Goal: Task Accomplishment & Management: Manage account settings

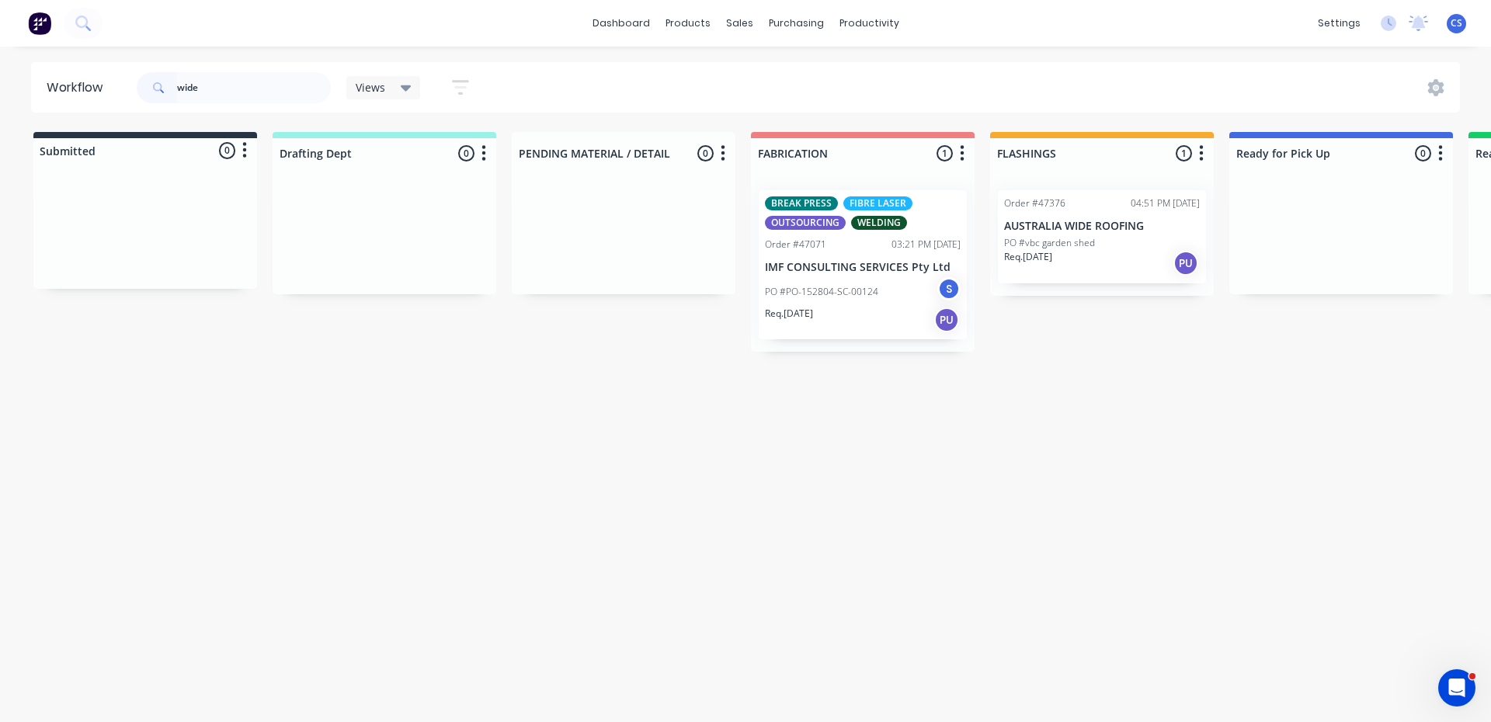
drag, startPoint x: 207, startPoint y: 83, endPoint x: 168, endPoint y: 78, distance: 39.1
click at [168, 78] on div "wide" at bounding box center [234, 87] width 194 height 31
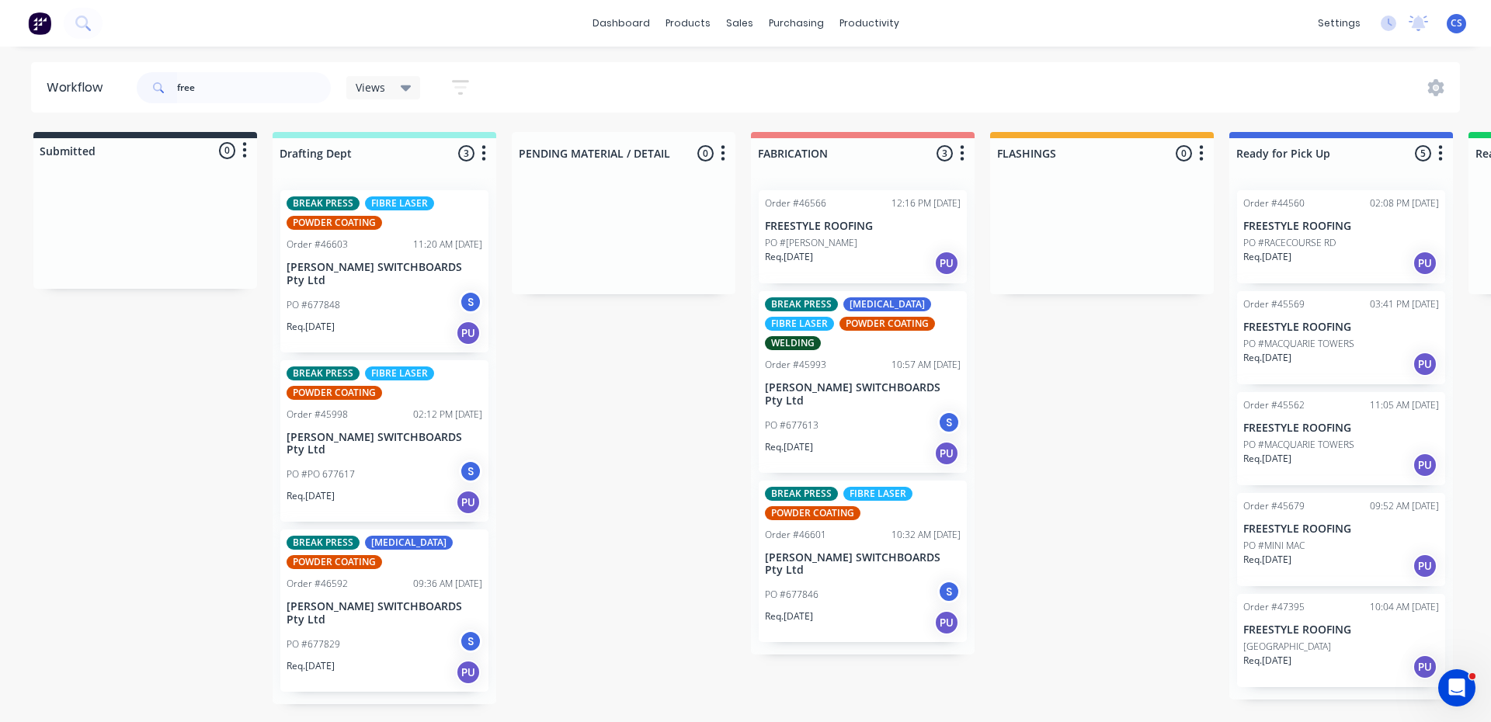
type input "free"
click at [1307, 668] on div "Req. [DATE] PU" at bounding box center [1341, 667] width 196 height 26
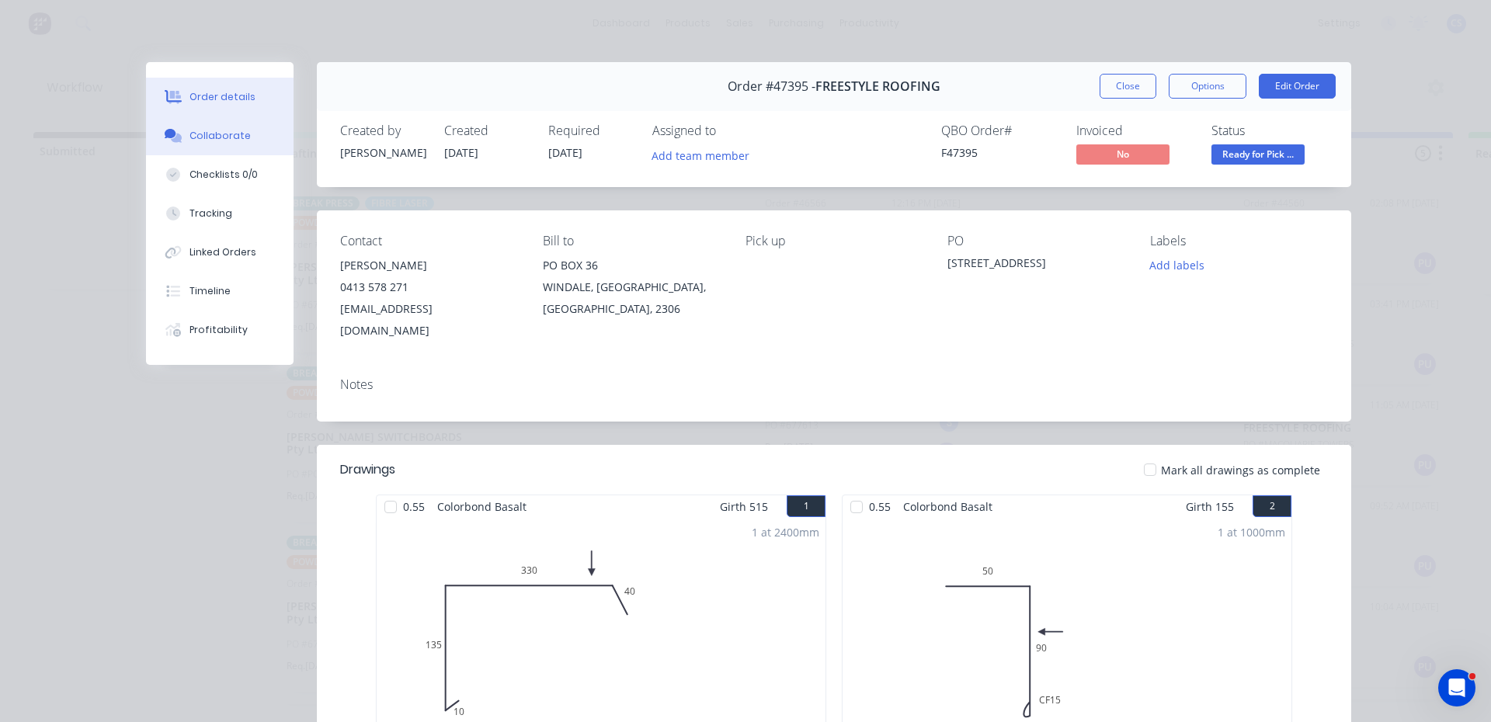
click at [248, 132] on button "Collaborate" at bounding box center [220, 135] width 148 height 39
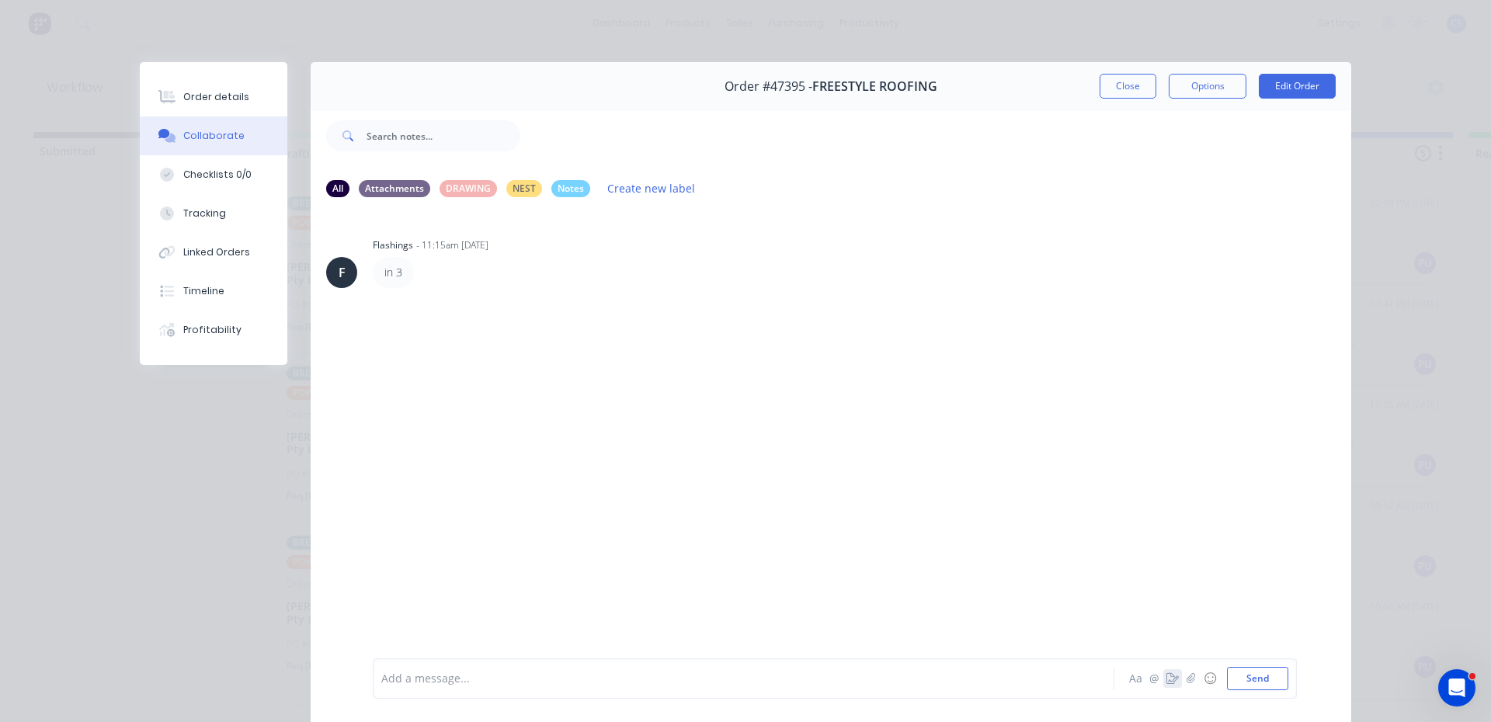
click at [1169, 680] on icon "button" at bounding box center [1172, 678] width 12 height 11
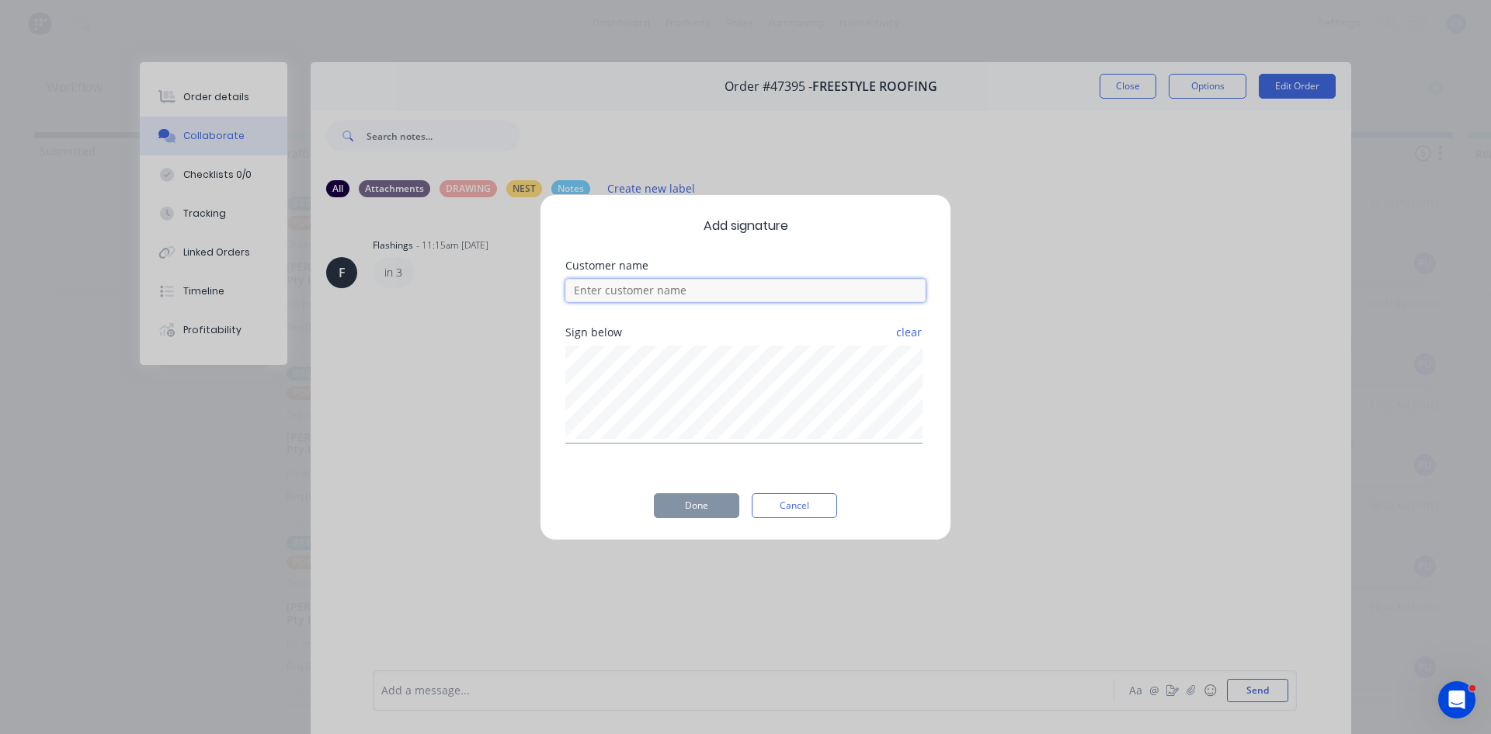
click at [683, 288] on input at bounding box center [745, 290] width 360 height 23
type input "[PERSON_NAME]"
click at [711, 508] on button "Done" at bounding box center [696, 505] width 85 height 25
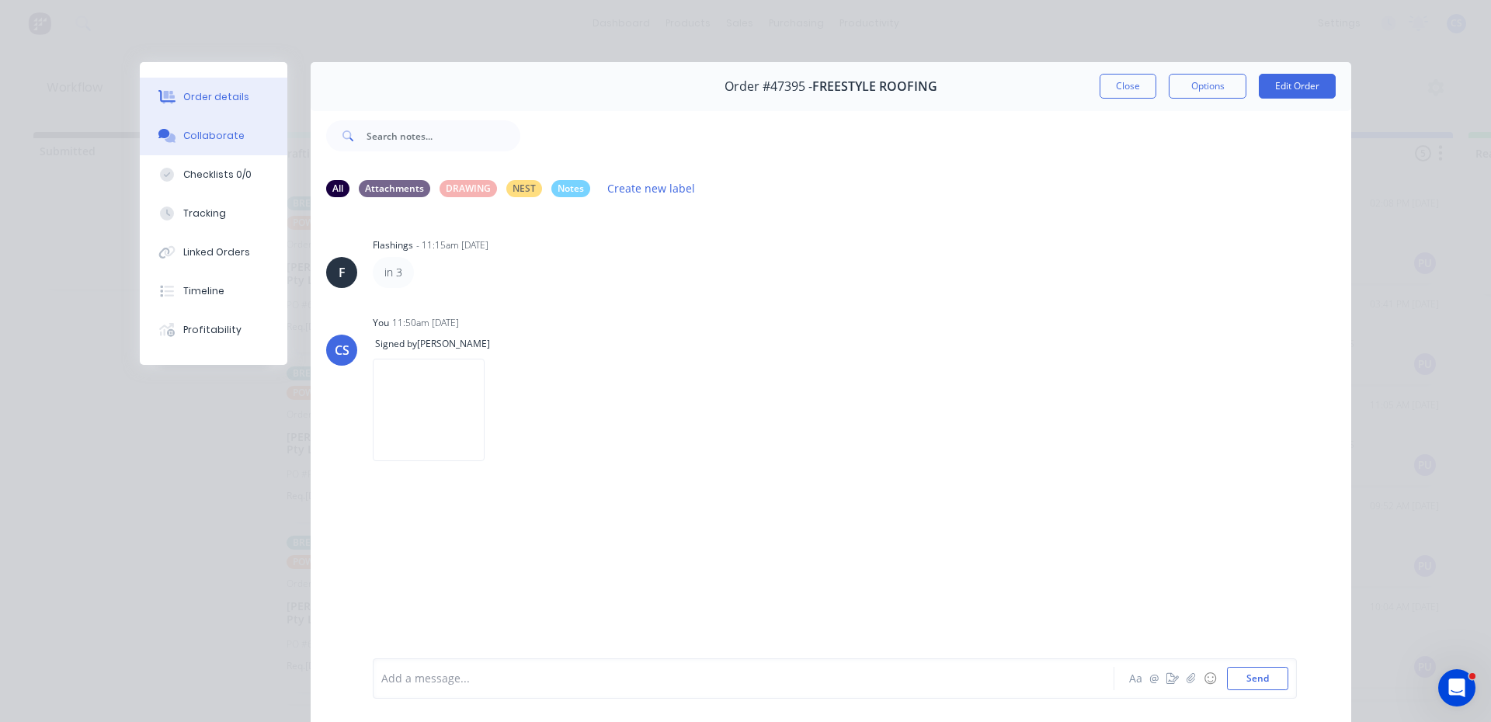
click at [245, 89] on button "Order details" at bounding box center [214, 97] width 148 height 39
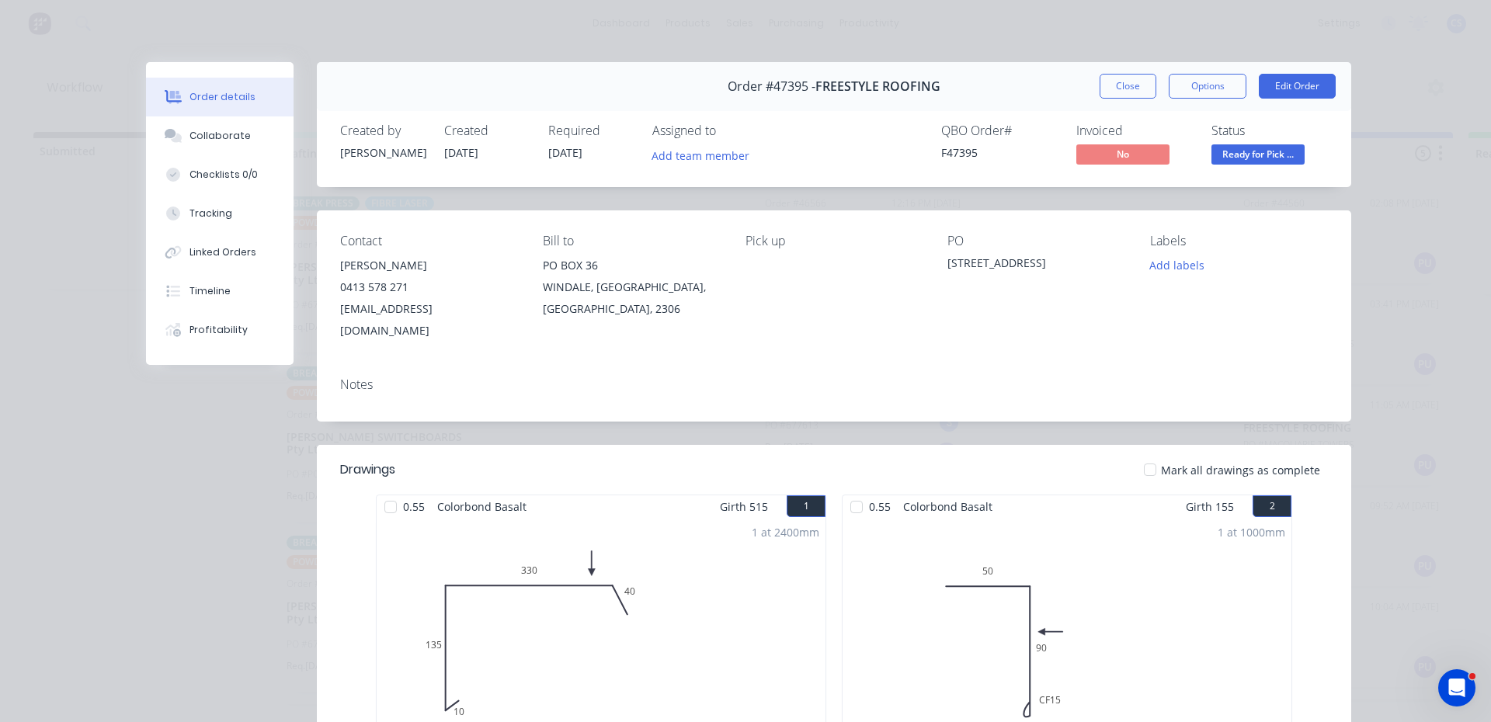
click at [1246, 159] on span "Ready for Pick ..." at bounding box center [1257, 153] width 93 height 19
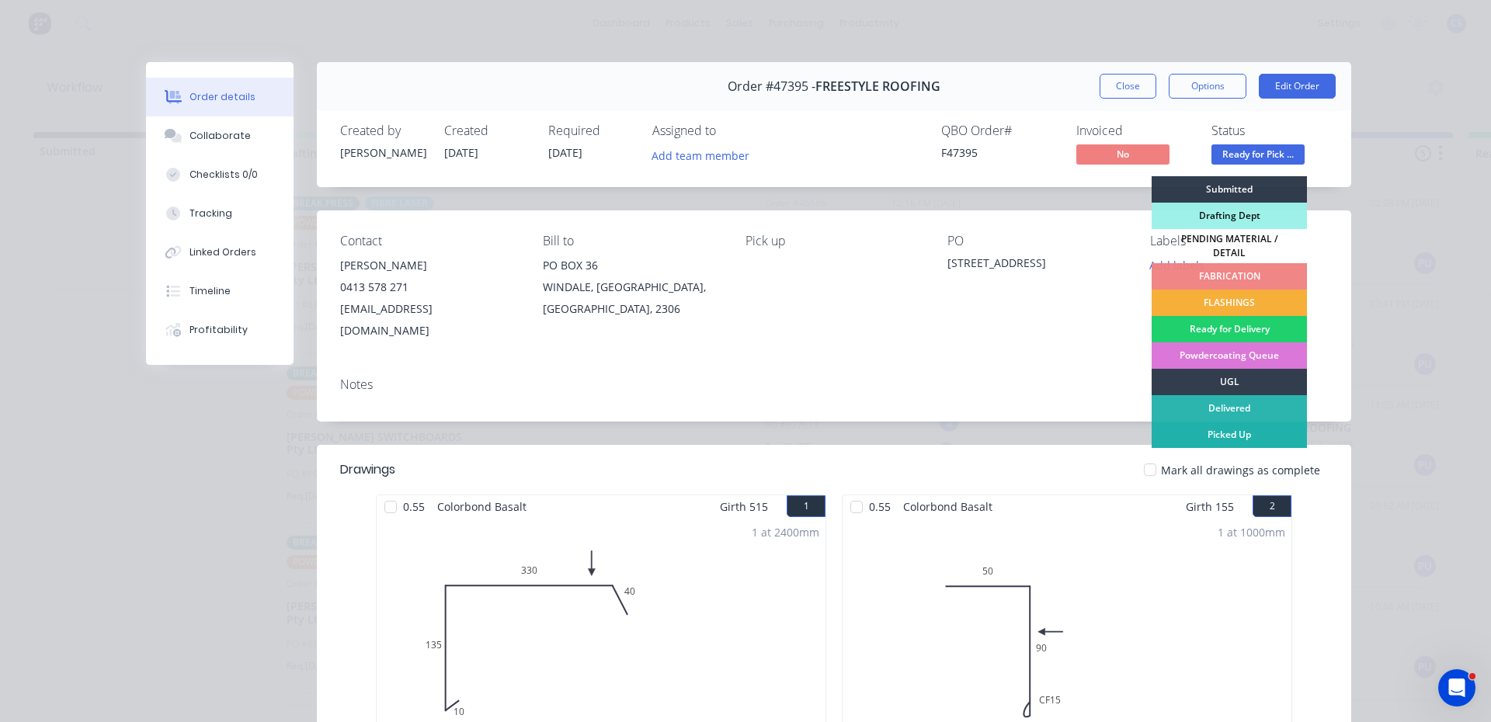
click at [1224, 422] on div "Picked Up" at bounding box center [1228, 435] width 155 height 26
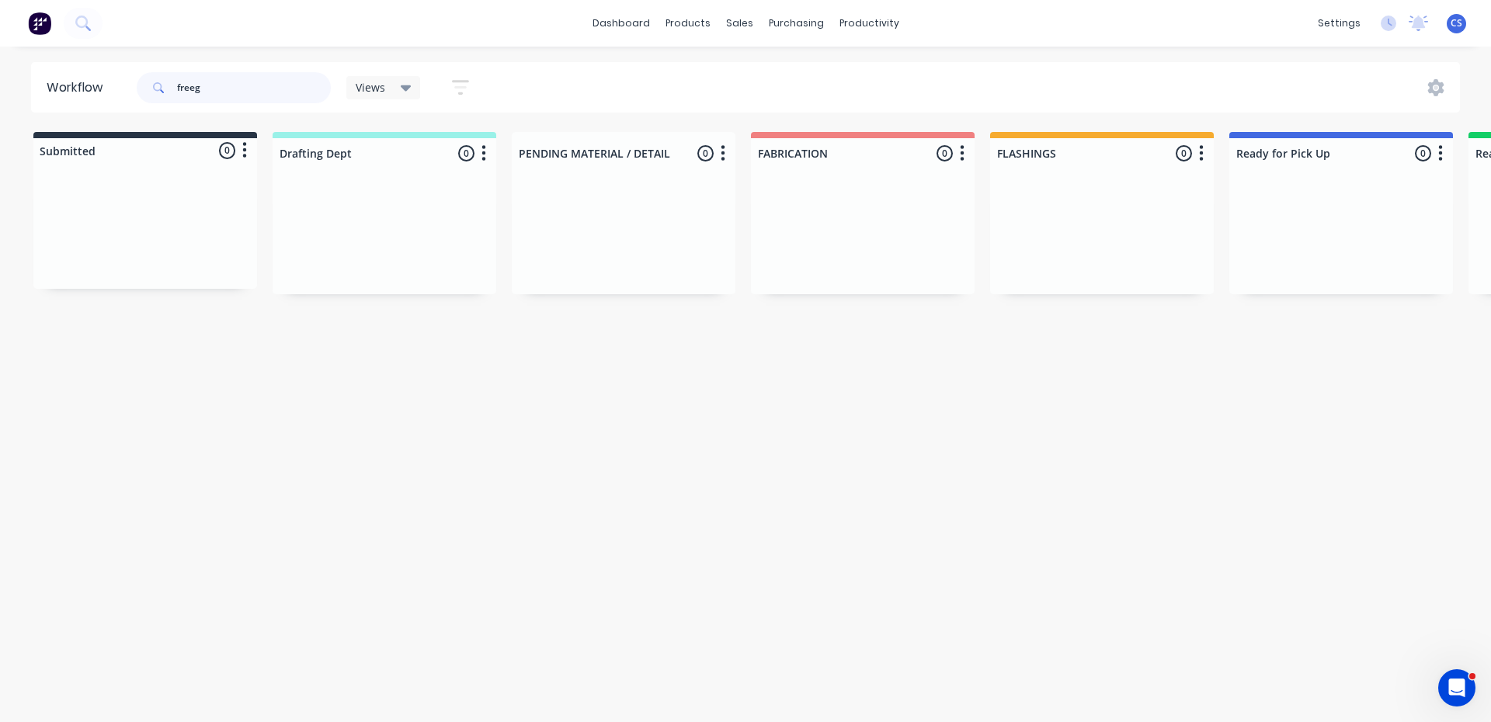
drag, startPoint x: 214, startPoint y: 92, endPoint x: 152, endPoint y: 97, distance: 62.3
click at [152, 97] on div "freeg" at bounding box center [234, 87] width 194 height 31
type input "brw"
click at [1269, 234] on div "Order #47379 06:51 AM [DATE] BRW PLUMBING PO #BEN Req. [DATE] PU" at bounding box center [1341, 236] width 208 height 93
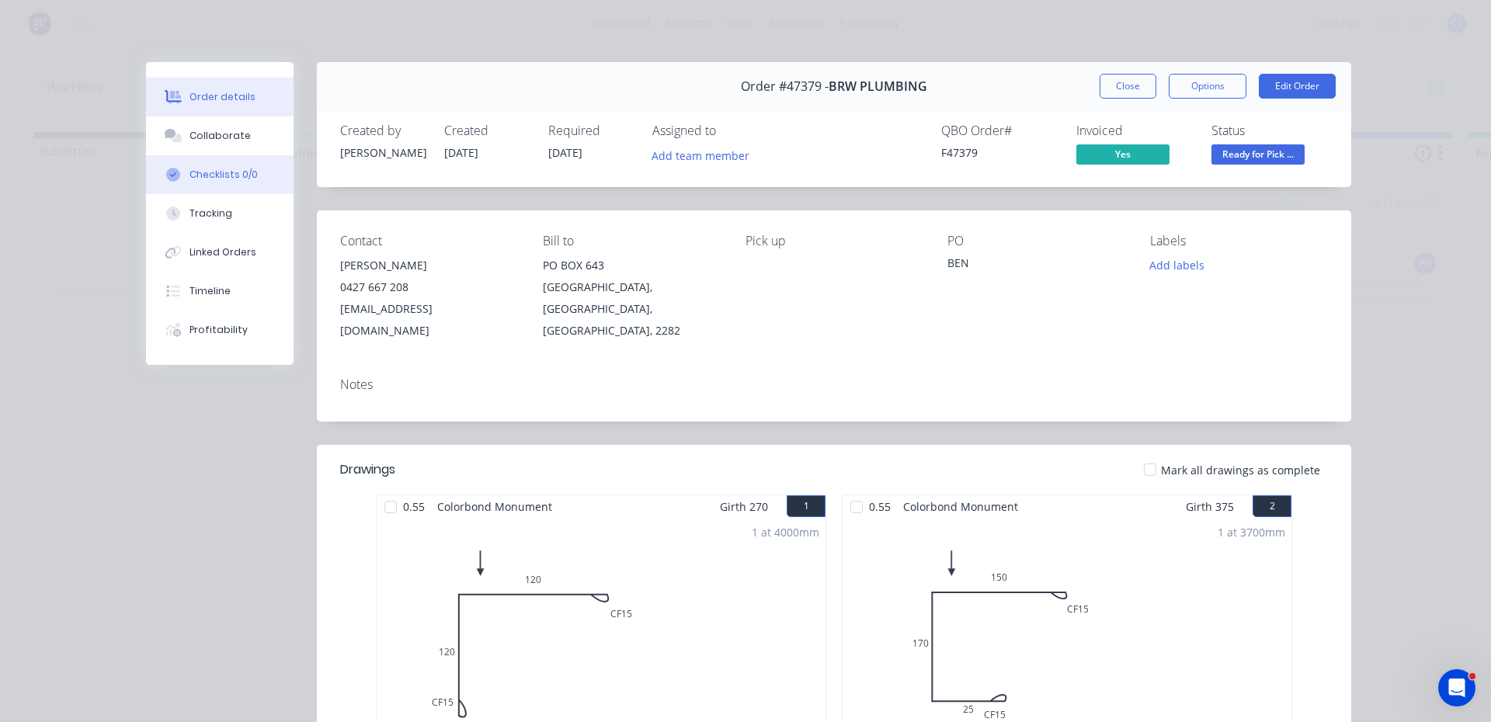
drag, startPoint x: 200, startPoint y: 134, endPoint x: 264, endPoint y: 181, distance: 80.0
click at [200, 133] on div "Collaborate" at bounding box center [219, 136] width 61 height 14
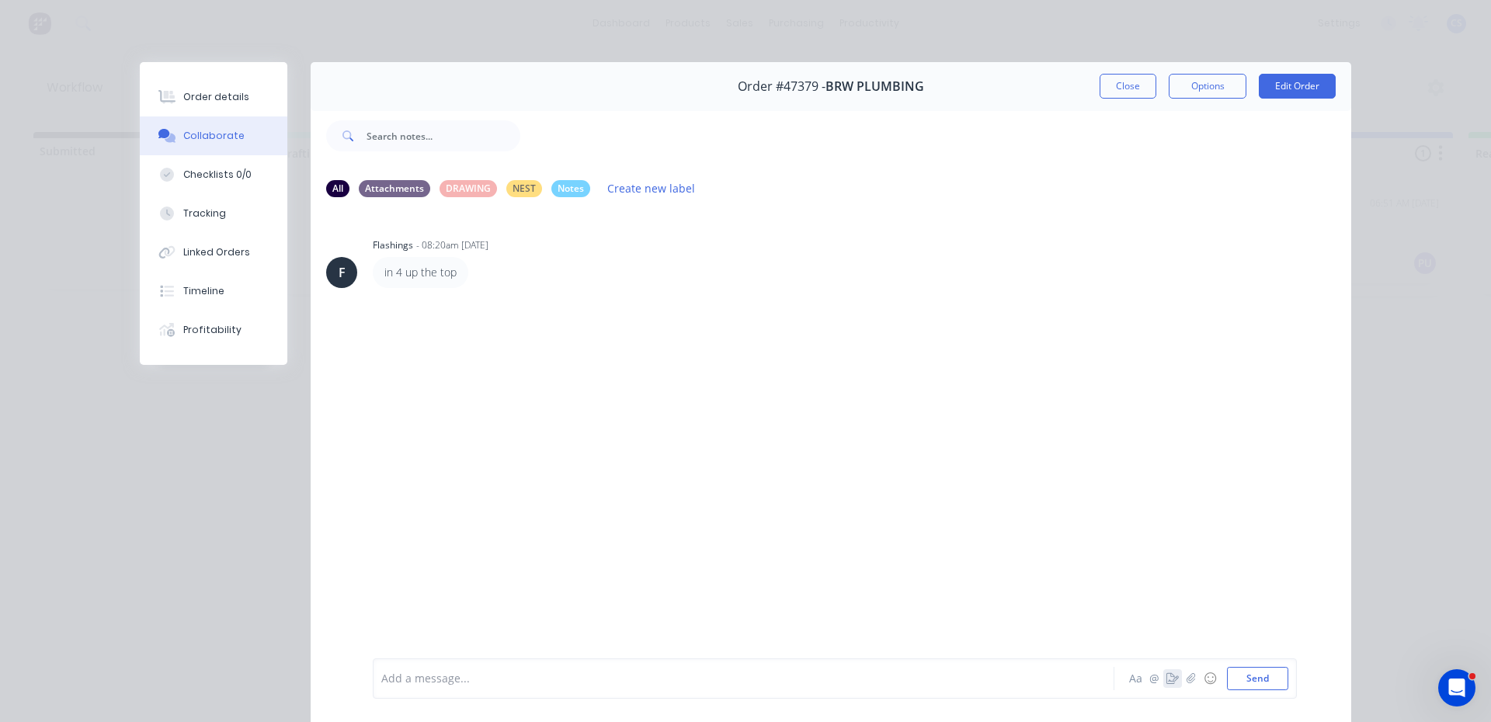
click at [1170, 679] on icon "button" at bounding box center [1172, 678] width 12 height 11
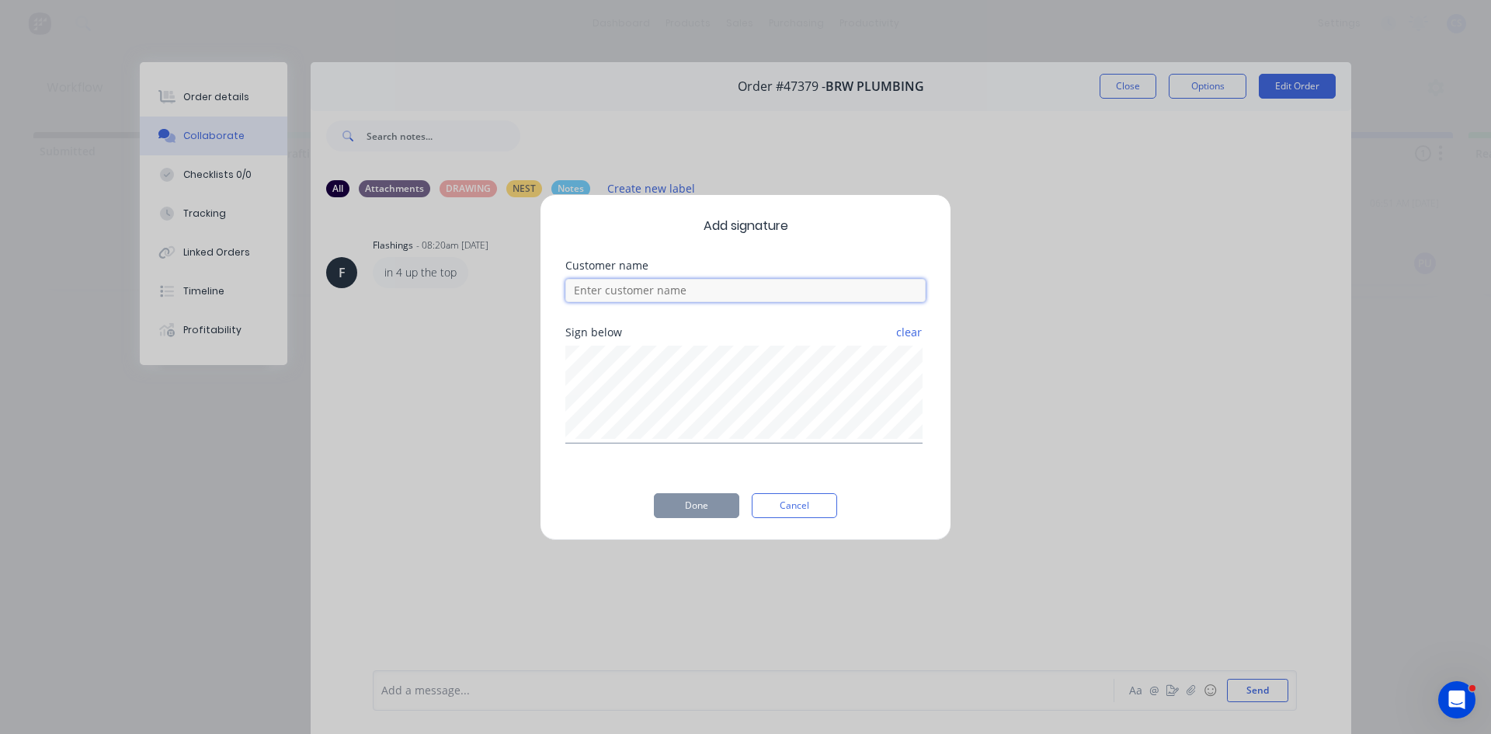
click at [622, 290] on input at bounding box center [745, 290] width 360 height 23
type input "will"
click at [672, 510] on button "Done" at bounding box center [696, 505] width 85 height 25
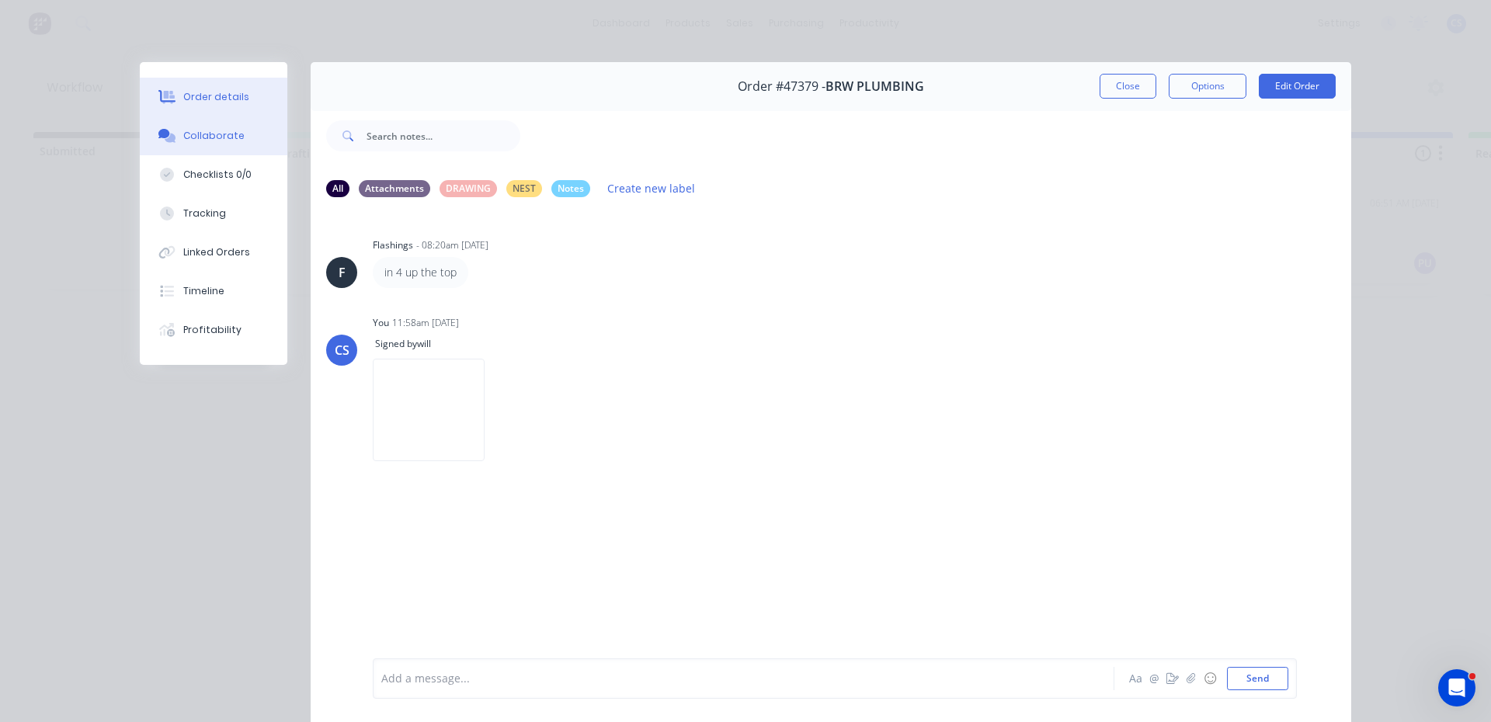
click at [262, 106] on button "Order details" at bounding box center [214, 97] width 148 height 39
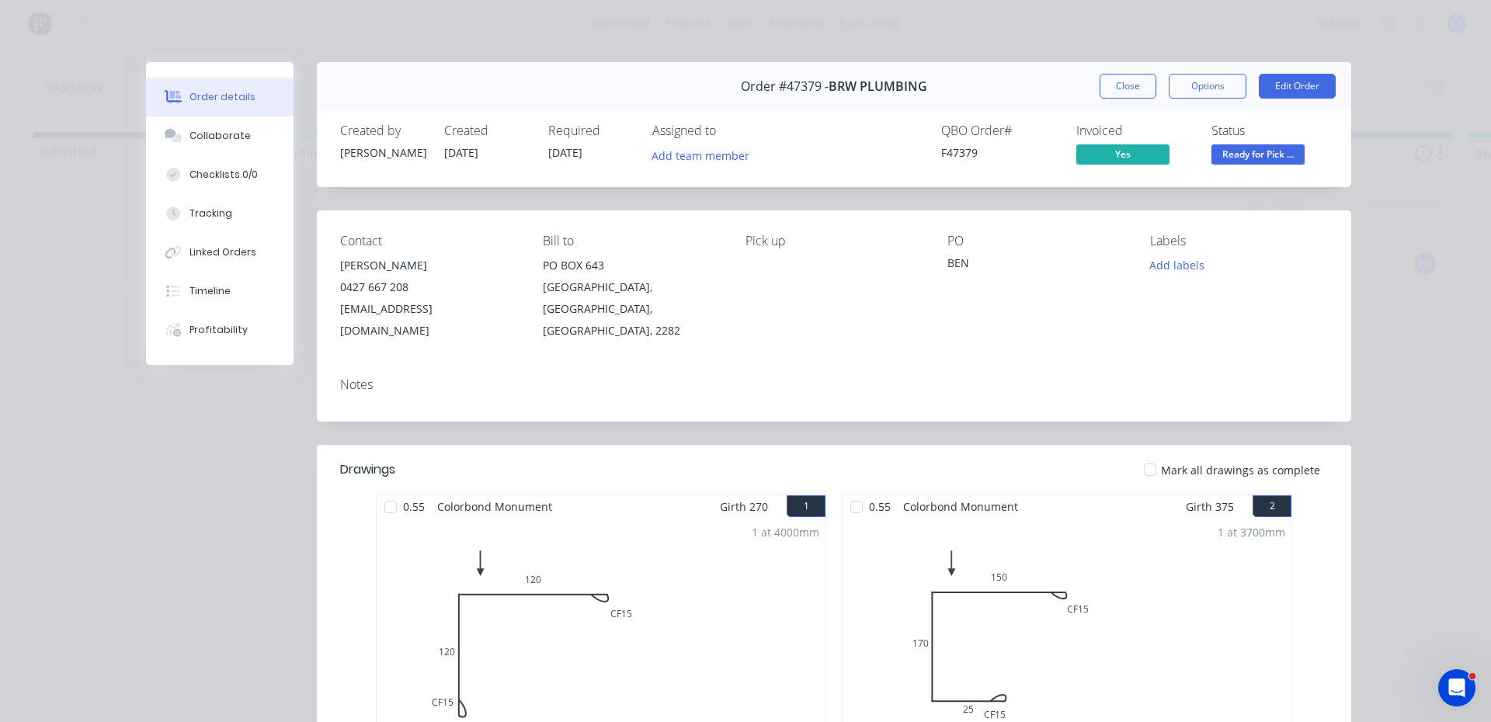
click at [1245, 152] on span "Ready for Pick ..." at bounding box center [1257, 153] width 93 height 19
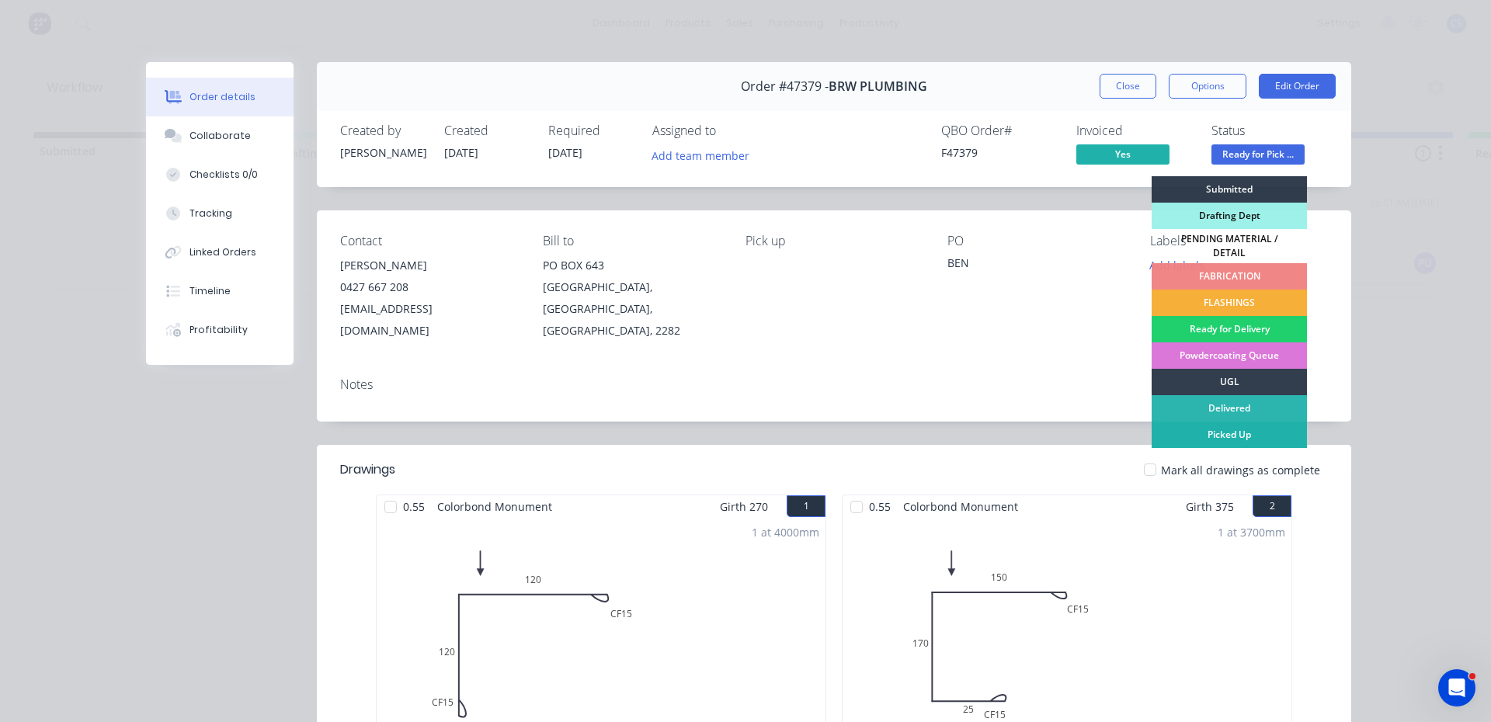
click at [1241, 425] on div "Picked Up" at bounding box center [1228, 435] width 155 height 26
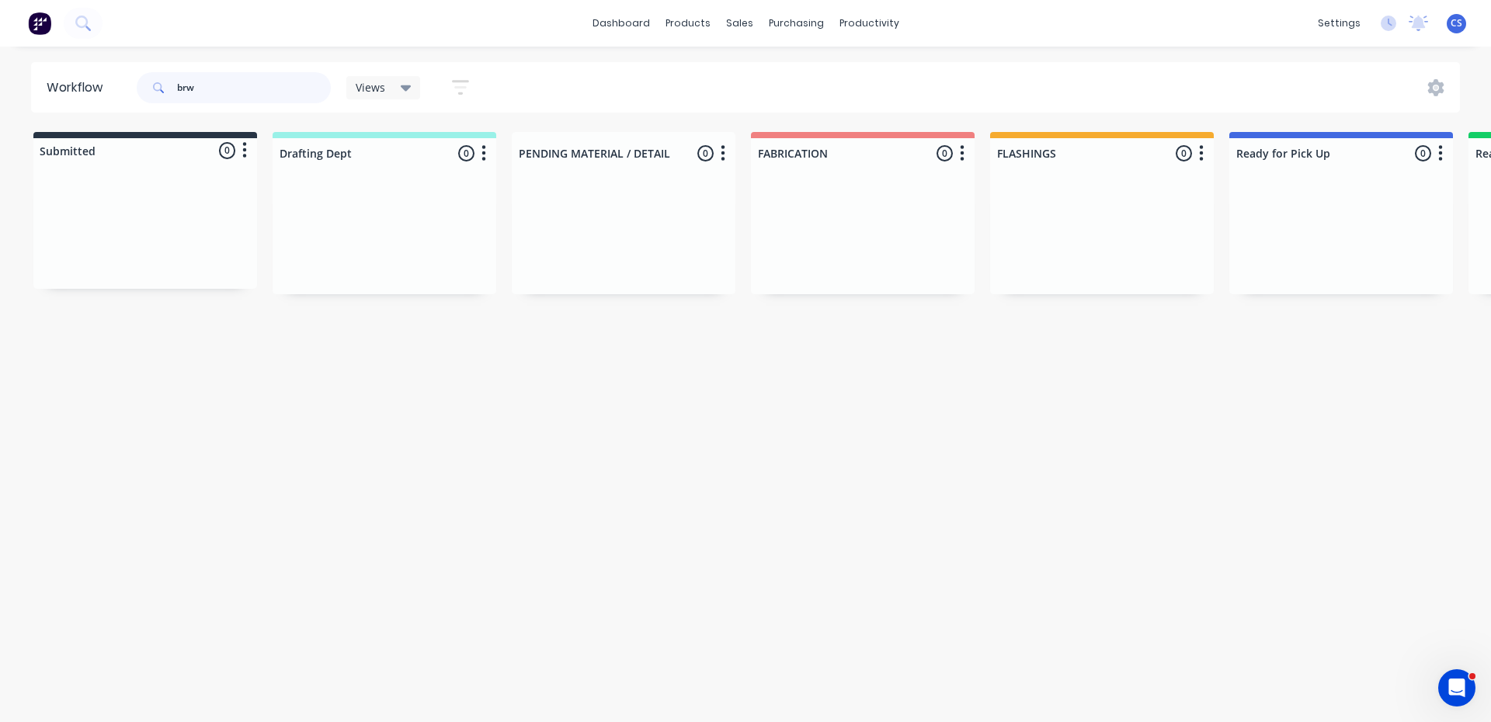
drag, startPoint x: 225, startPoint y: 89, endPoint x: 168, endPoint y: 89, distance: 56.7
click at [168, 89] on div "brw" at bounding box center [234, 87] width 194 height 31
type input "ndb"
click at [1310, 258] on p "PO #NDB SOLUTIONS" at bounding box center [1289, 265] width 93 height 14
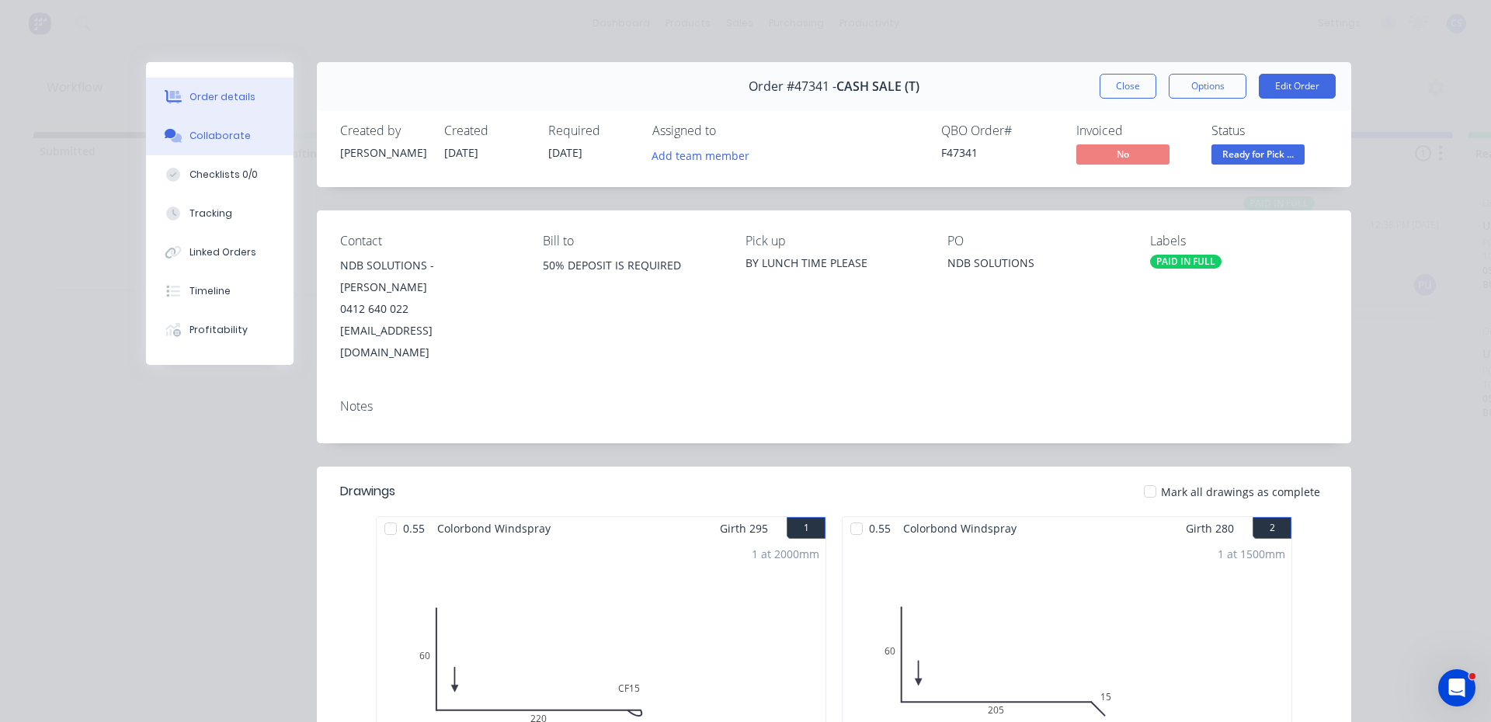
click at [226, 121] on button "Collaborate" at bounding box center [220, 135] width 148 height 39
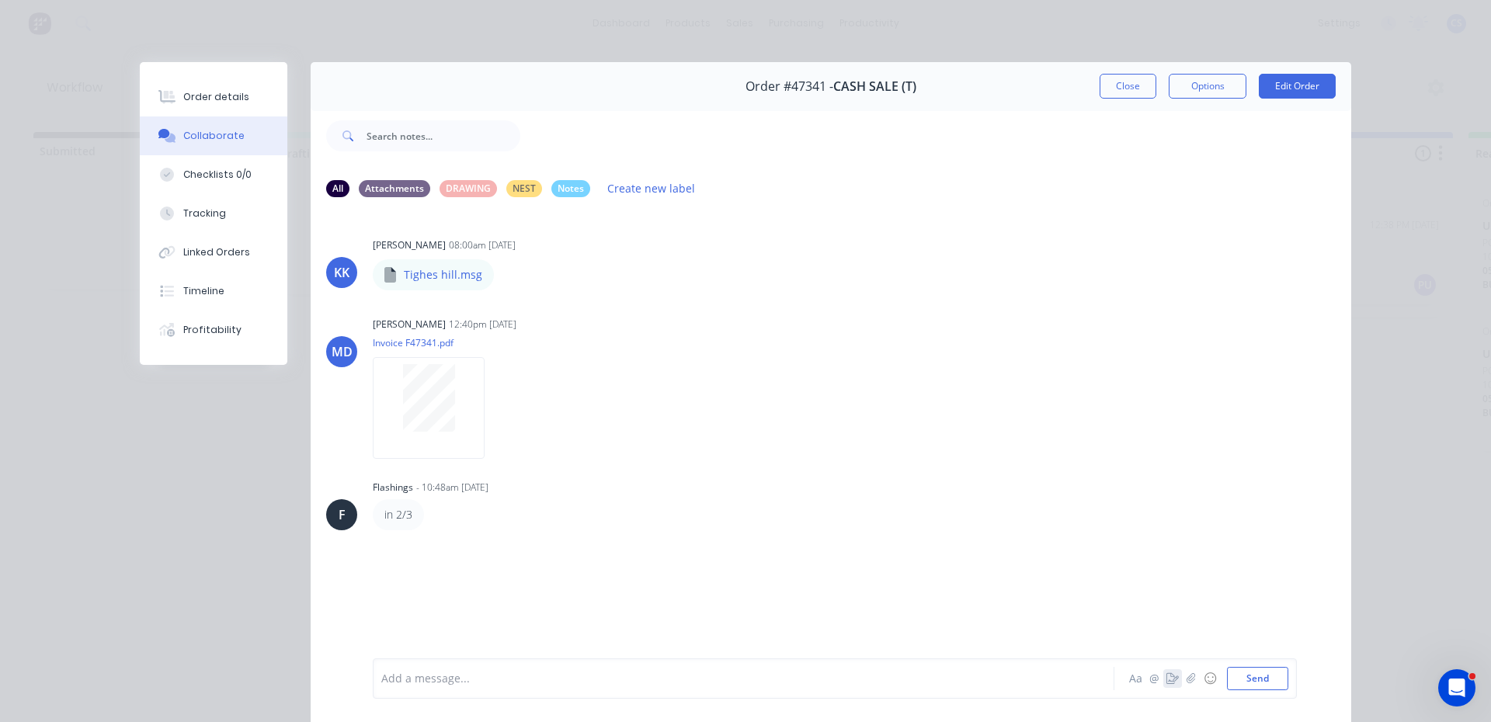
click at [1166, 678] on icon "button" at bounding box center [1172, 678] width 12 height 11
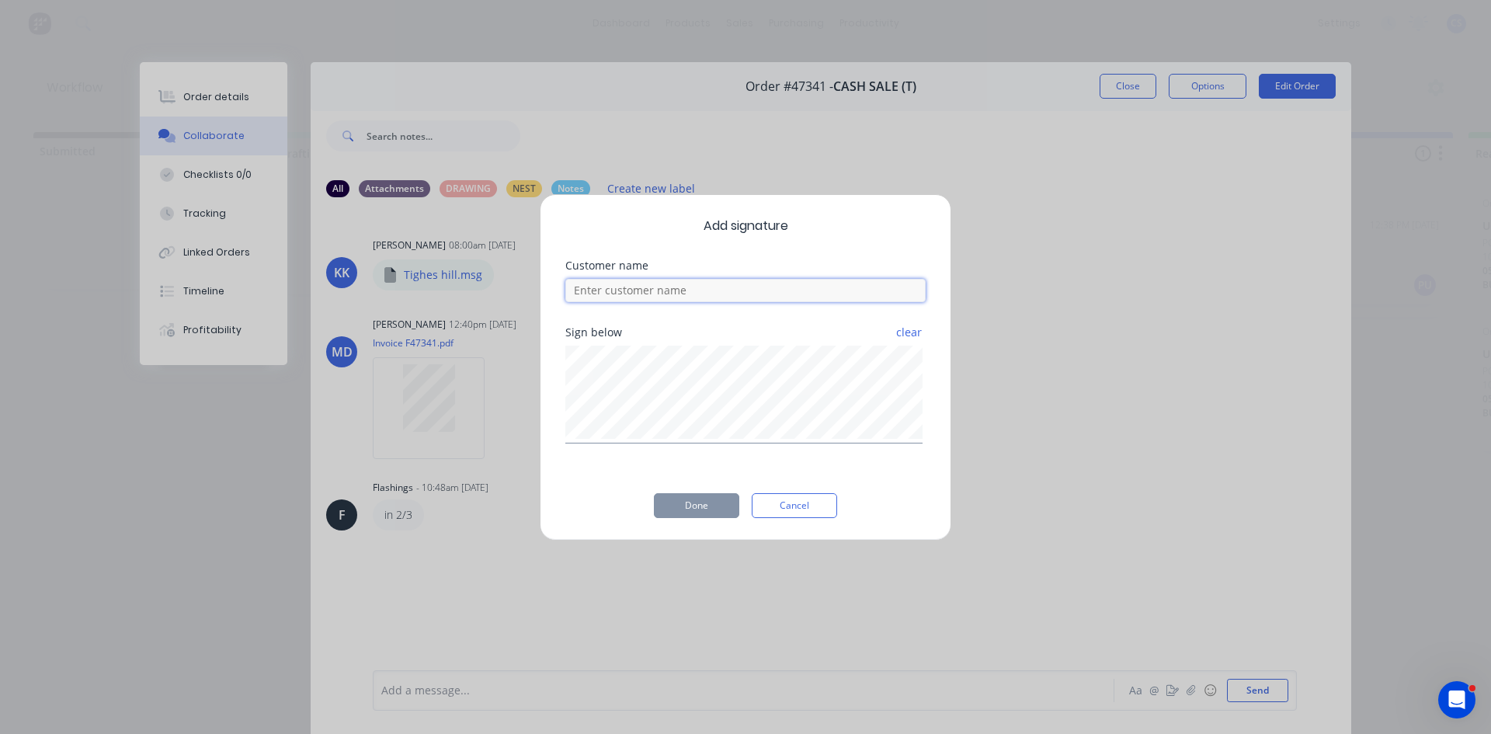
click at [664, 292] on input at bounding box center [745, 290] width 360 height 23
type input "luke"
click at [703, 515] on button "Done" at bounding box center [696, 505] width 85 height 25
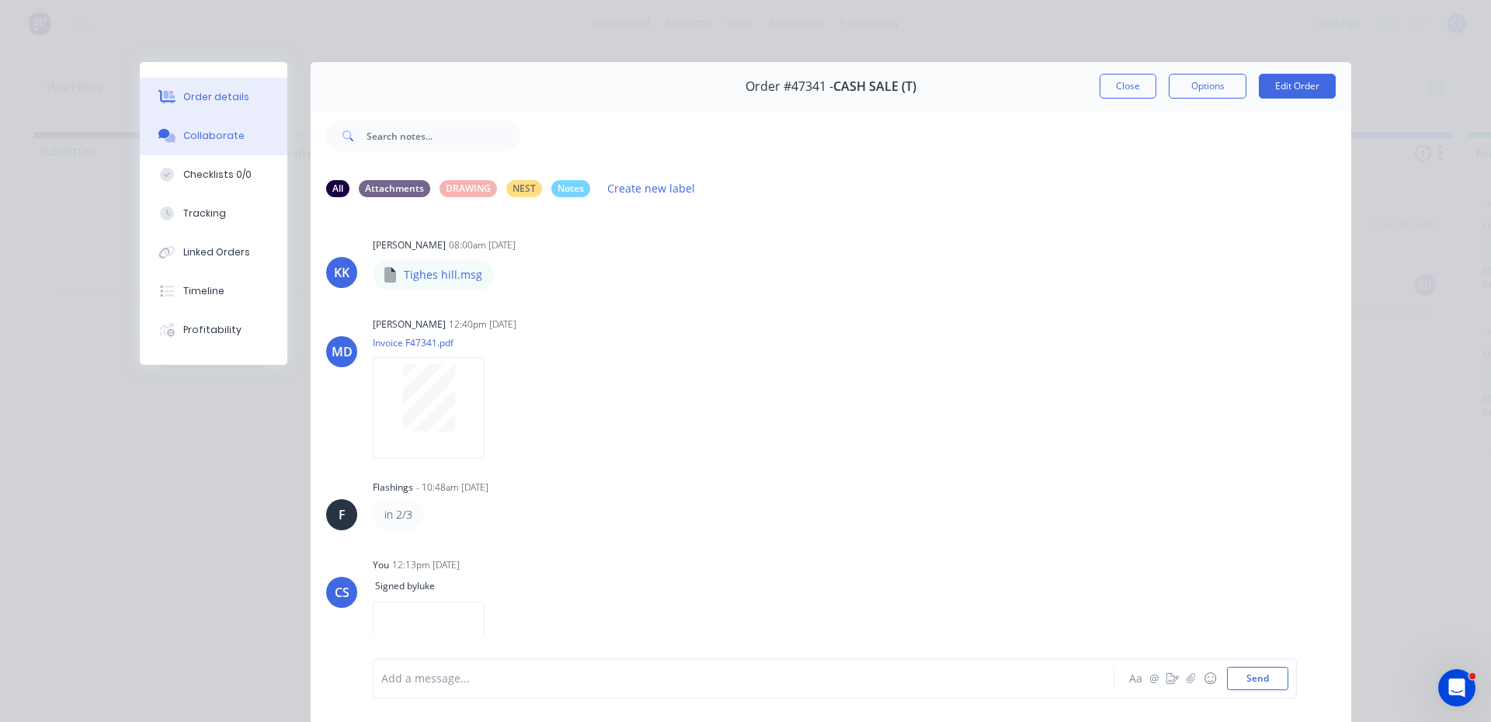
click at [215, 106] on button "Order details" at bounding box center [214, 97] width 148 height 39
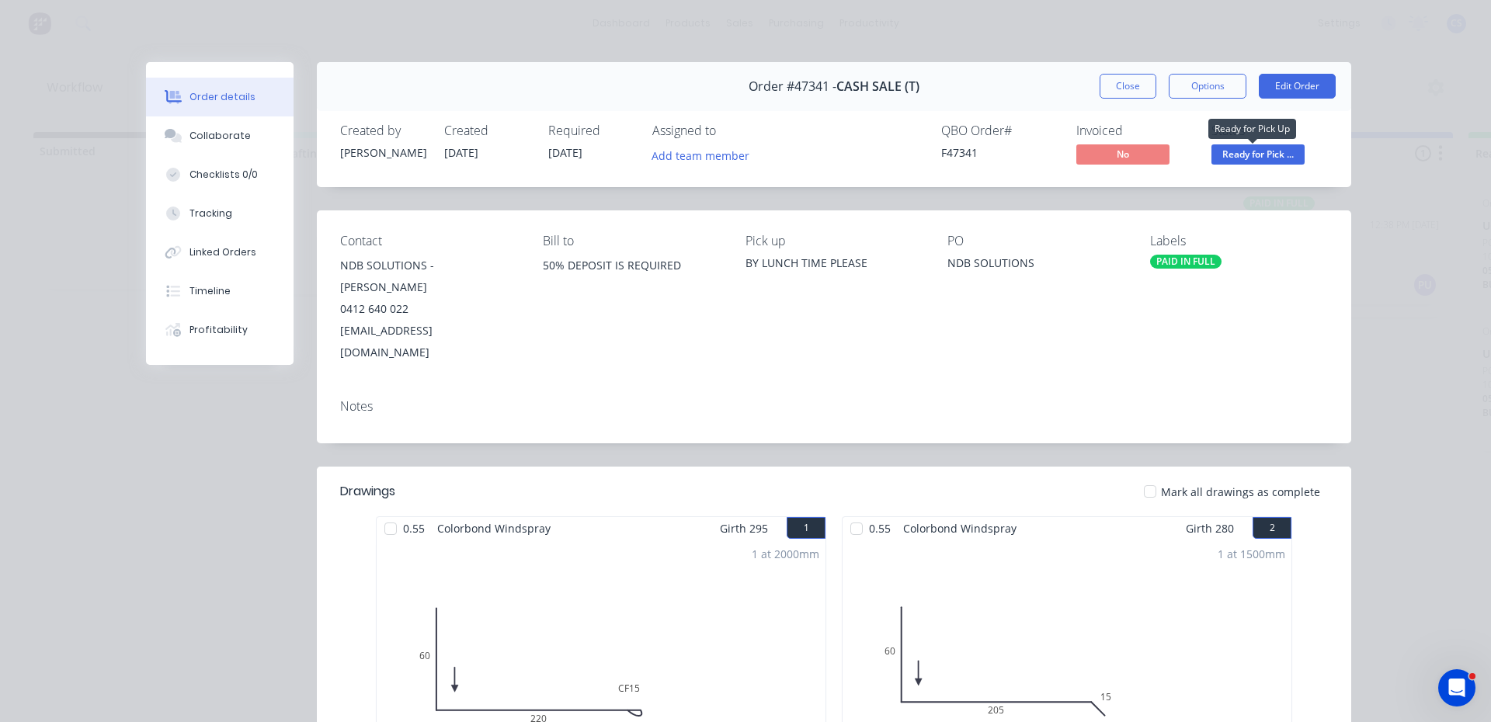
click at [1282, 152] on span "Ready for Pick ..." at bounding box center [1257, 153] width 93 height 19
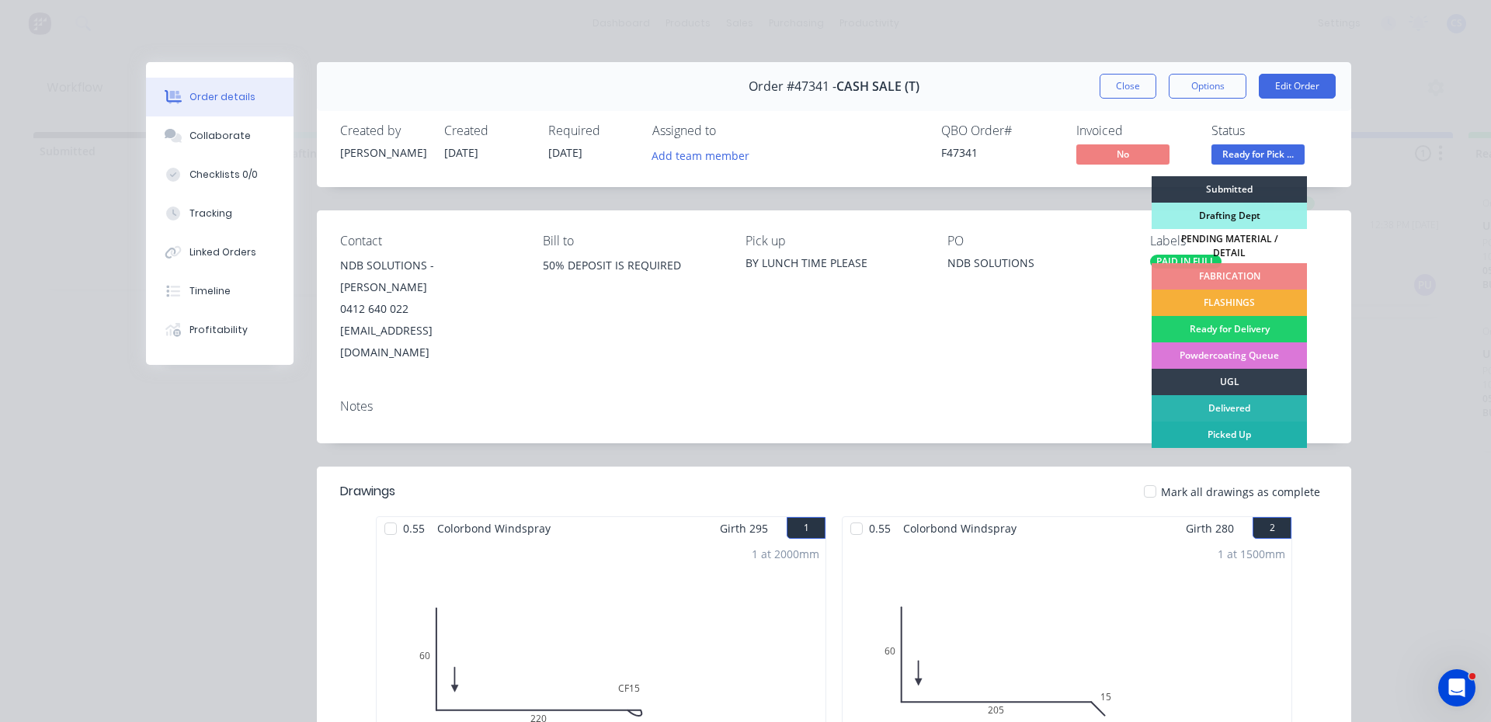
click at [1231, 429] on div "Picked Up" at bounding box center [1228, 435] width 155 height 26
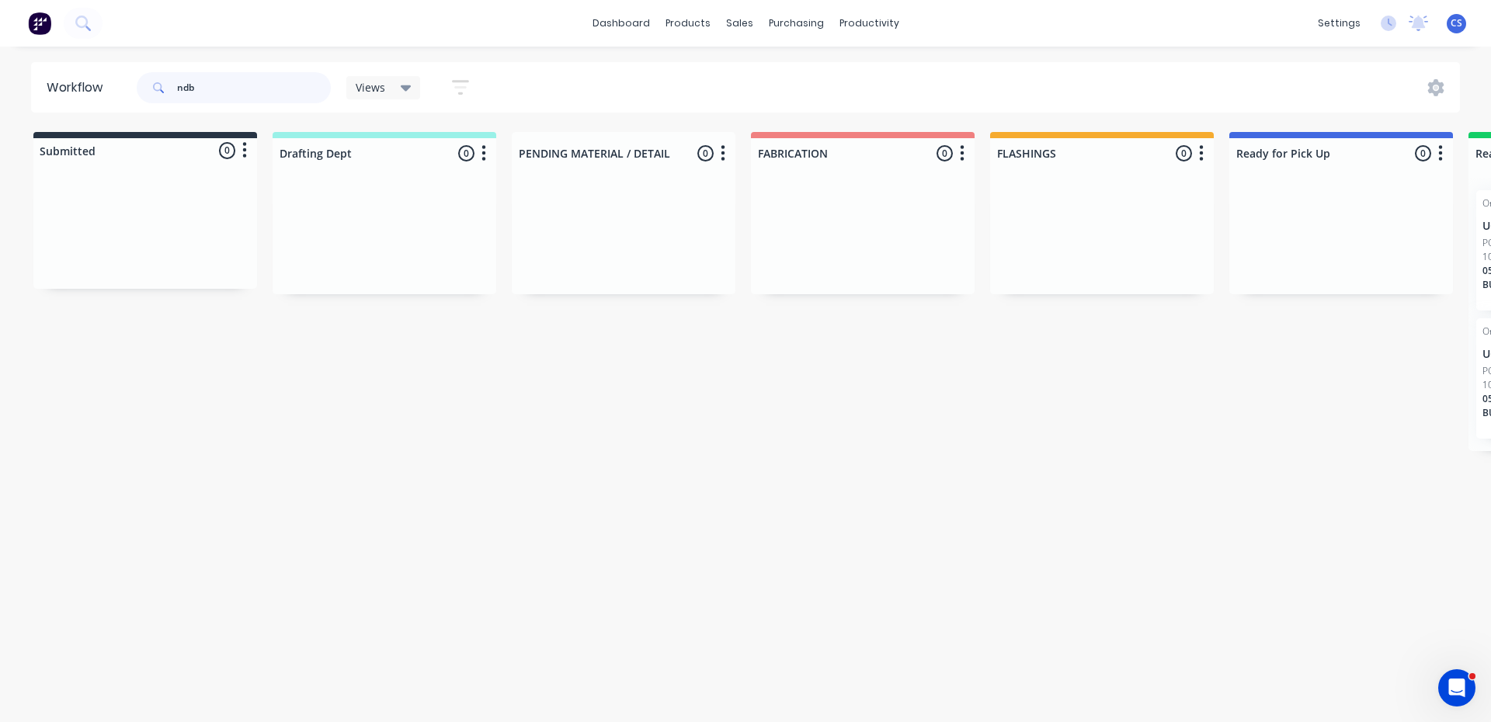
drag, startPoint x: 206, startPoint y: 91, endPoint x: 0, endPoint y: 158, distance: 216.3
click at [23, 136] on div "Workflow ndb Views Save new view None (Default) edit Nilesh edit Production edi…" at bounding box center [745, 376] width 1491 height 629
drag, startPoint x: 198, startPoint y: 87, endPoint x: 148, endPoint y: 87, distance: 50.5
click at [148, 87] on div "dombr" at bounding box center [234, 87] width 194 height 31
click at [248, 91] on input "br" at bounding box center [254, 87] width 154 height 31
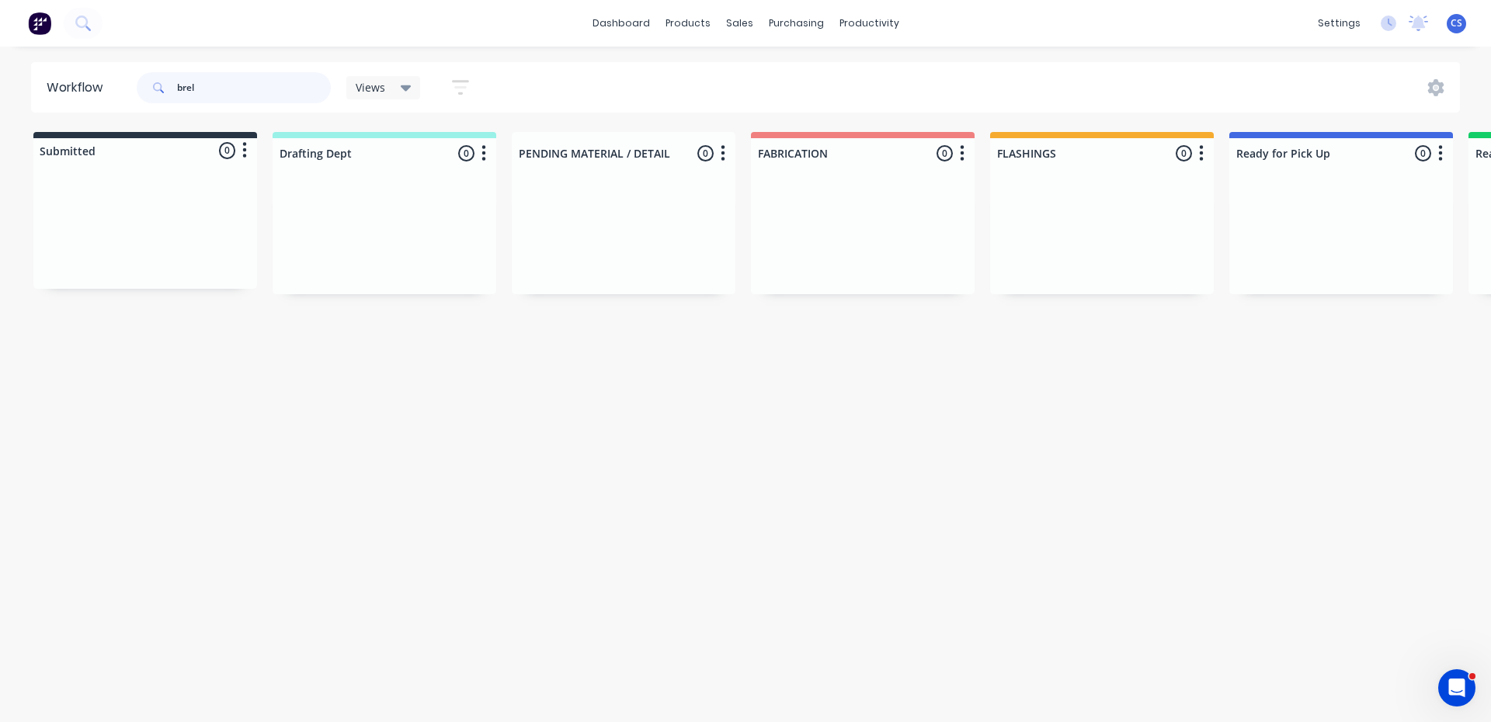
drag, startPoint x: 241, startPoint y: 92, endPoint x: 169, endPoint y: 91, distance: 72.2
click at [169, 91] on div "brel" at bounding box center [234, 87] width 194 height 31
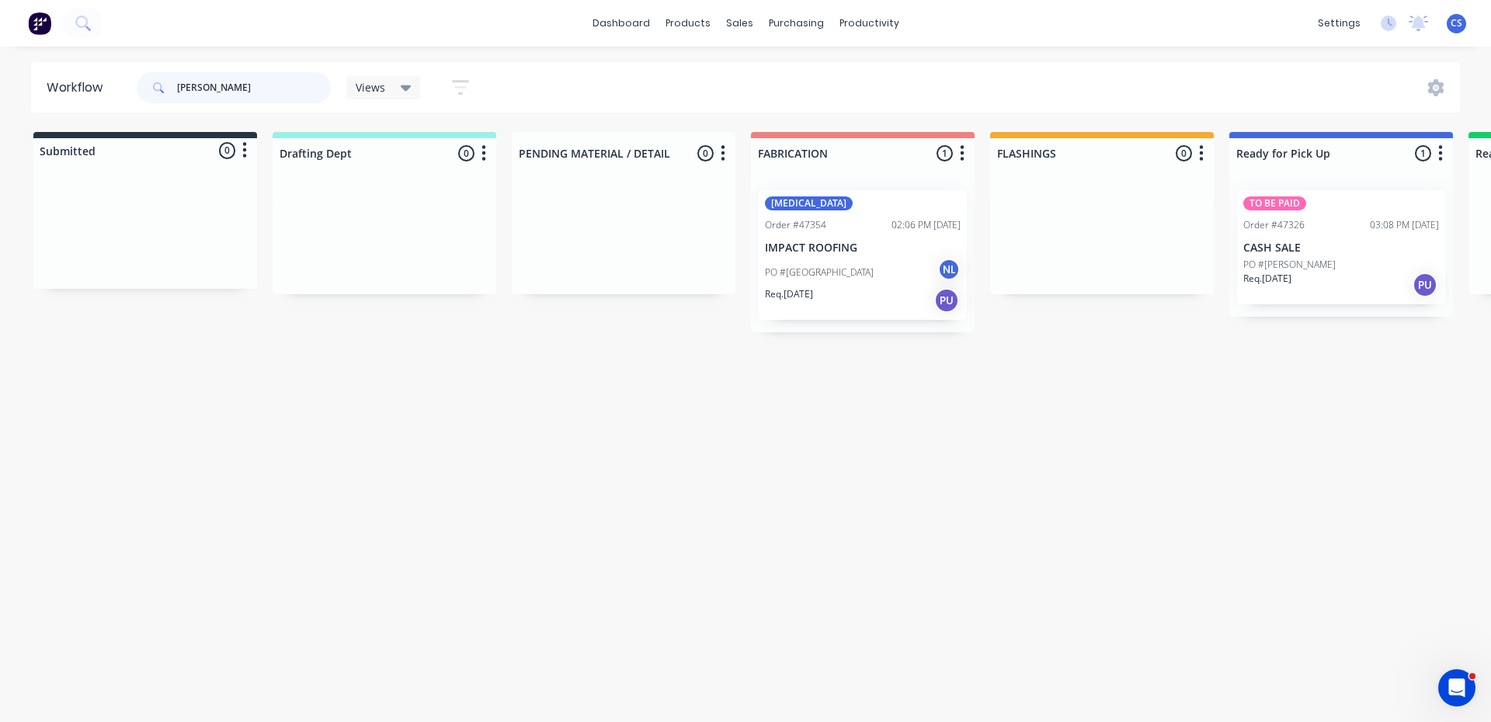
type input "[PERSON_NAME]"
click at [1321, 250] on p "CASH SALE" at bounding box center [1341, 247] width 196 height 13
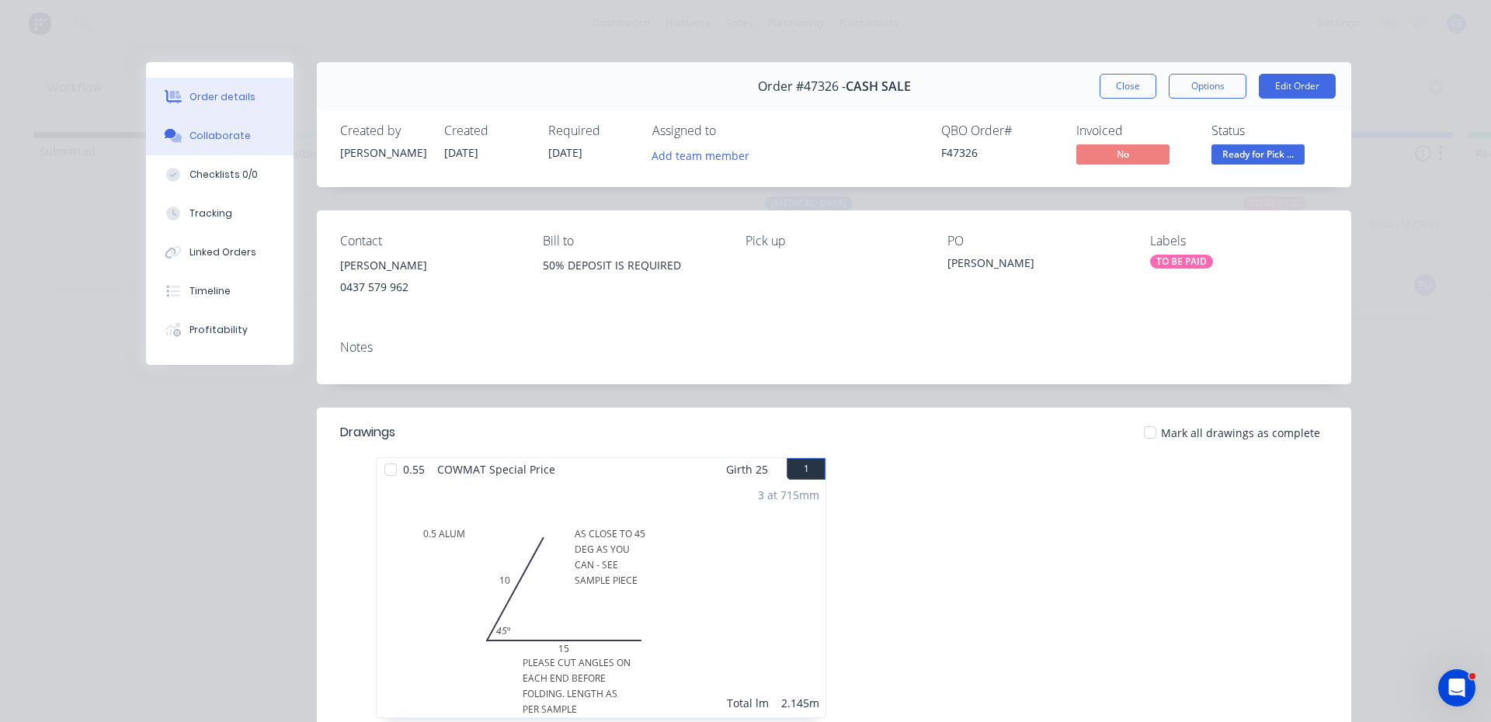
click at [227, 135] on div "Collaborate" at bounding box center [219, 136] width 61 height 14
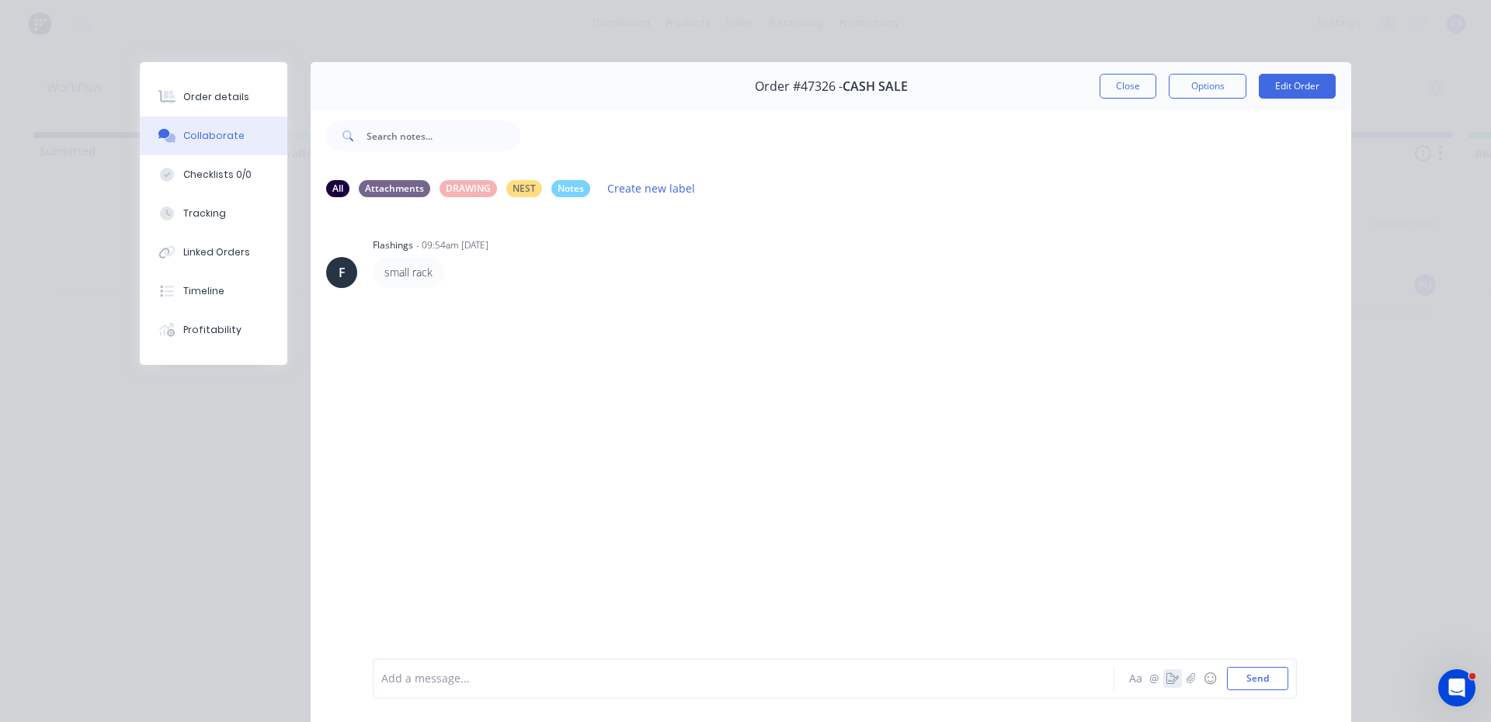
click at [1171, 685] on button "button" at bounding box center [1172, 678] width 19 height 19
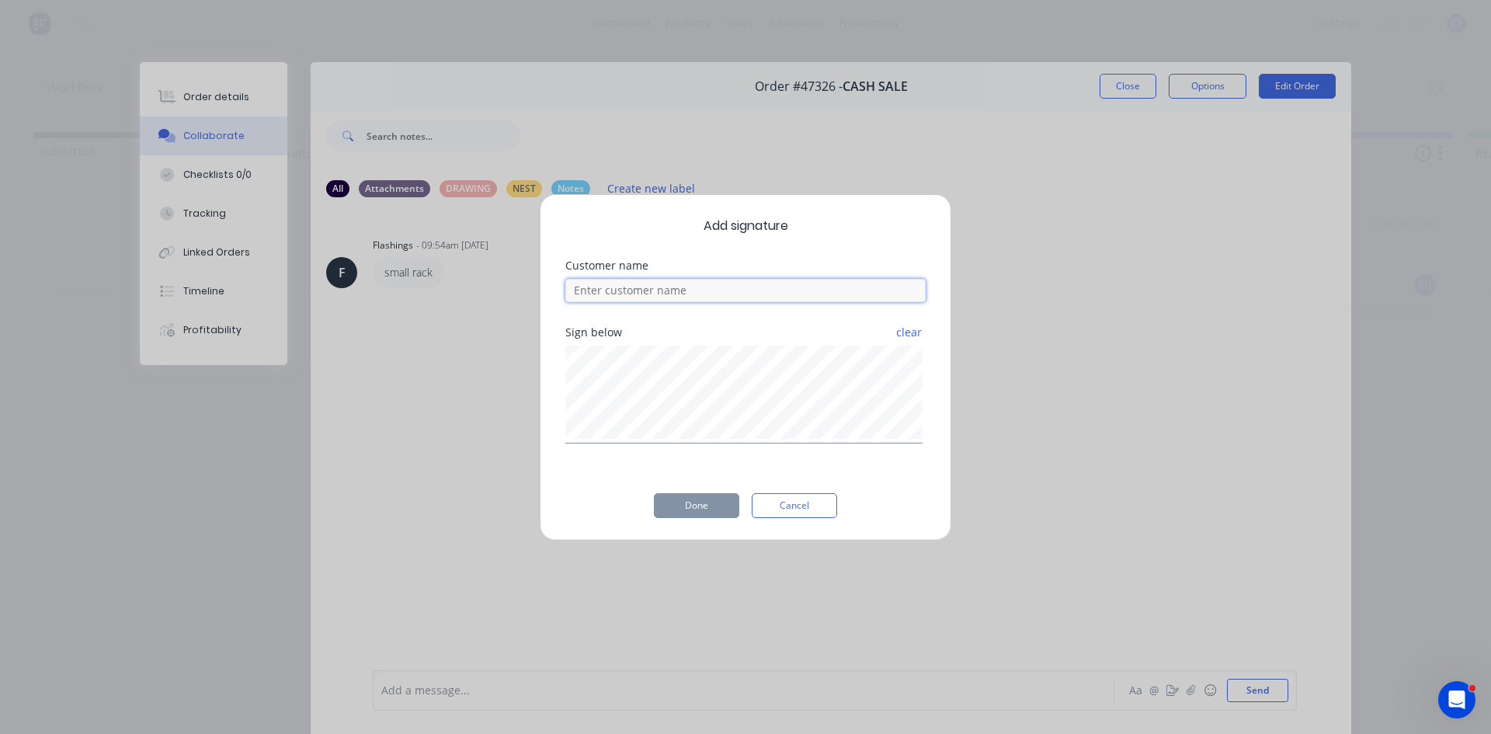
click at [750, 295] on input at bounding box center [745, 290] width 360 height 23
type input "[PERSON_NAME]"
click at [704, 509] on button "Done" at bounding box center [696, 505] width 85 height 25
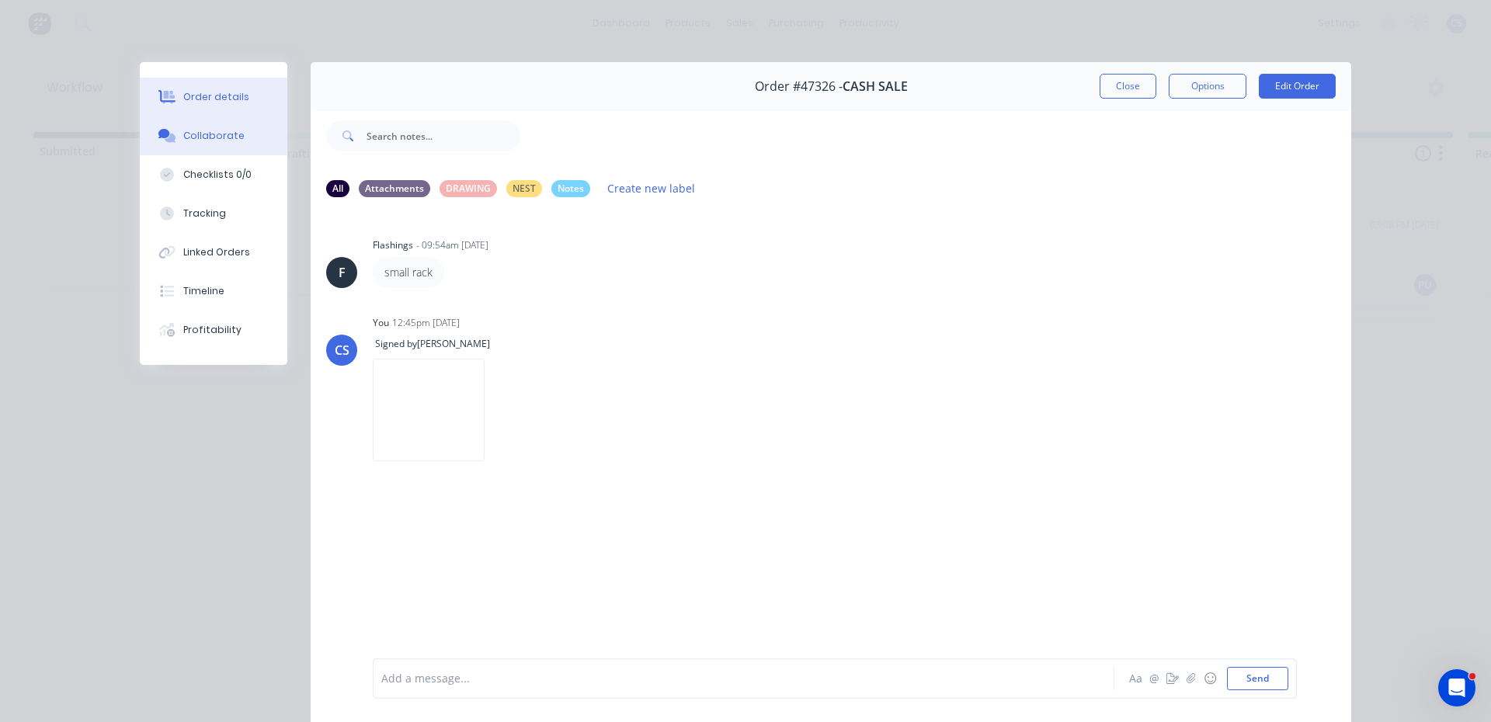
click at [233, 91] on div "Order details" at bounding box center [216, 97] width 66 height 14
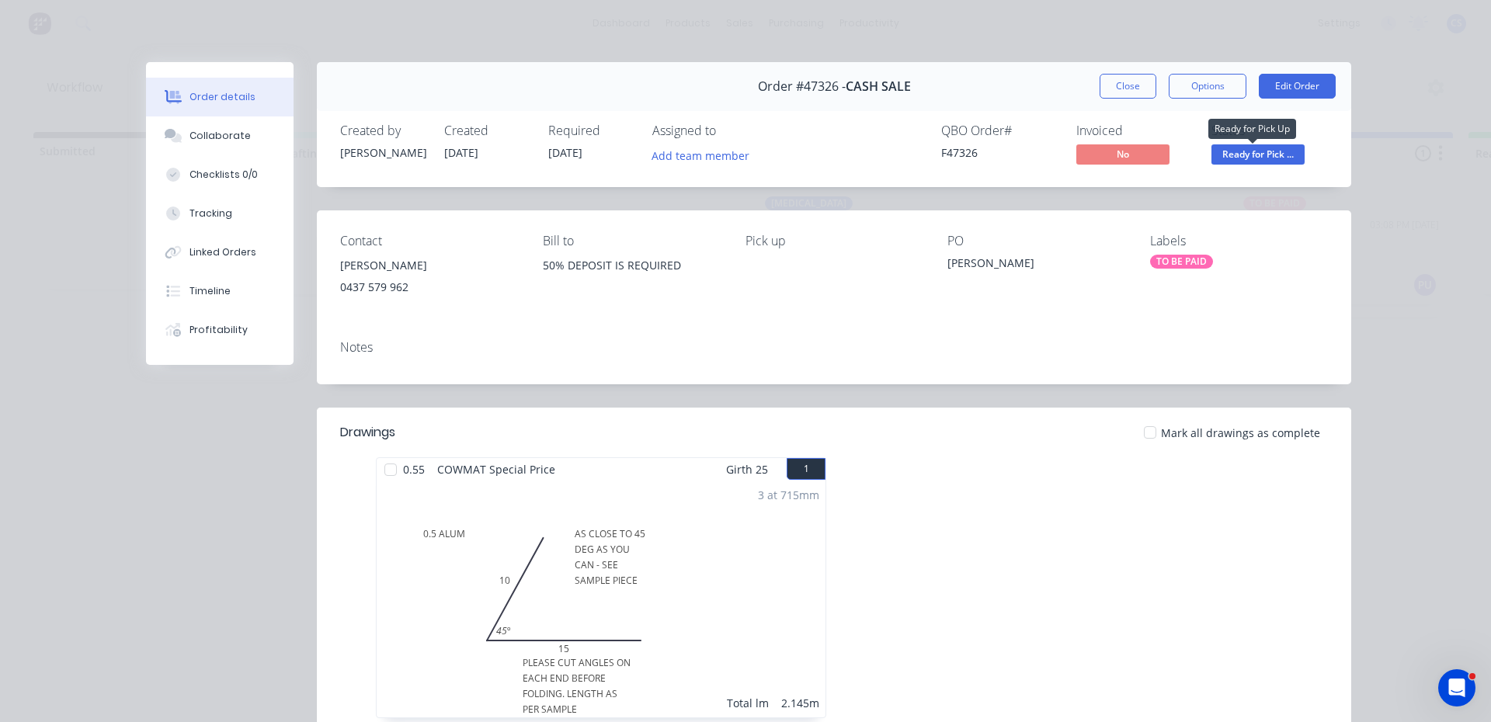
click at [1272, 153] on span "Ready for Pick ..." at bounding box center [1257, 153] width 93 height 19
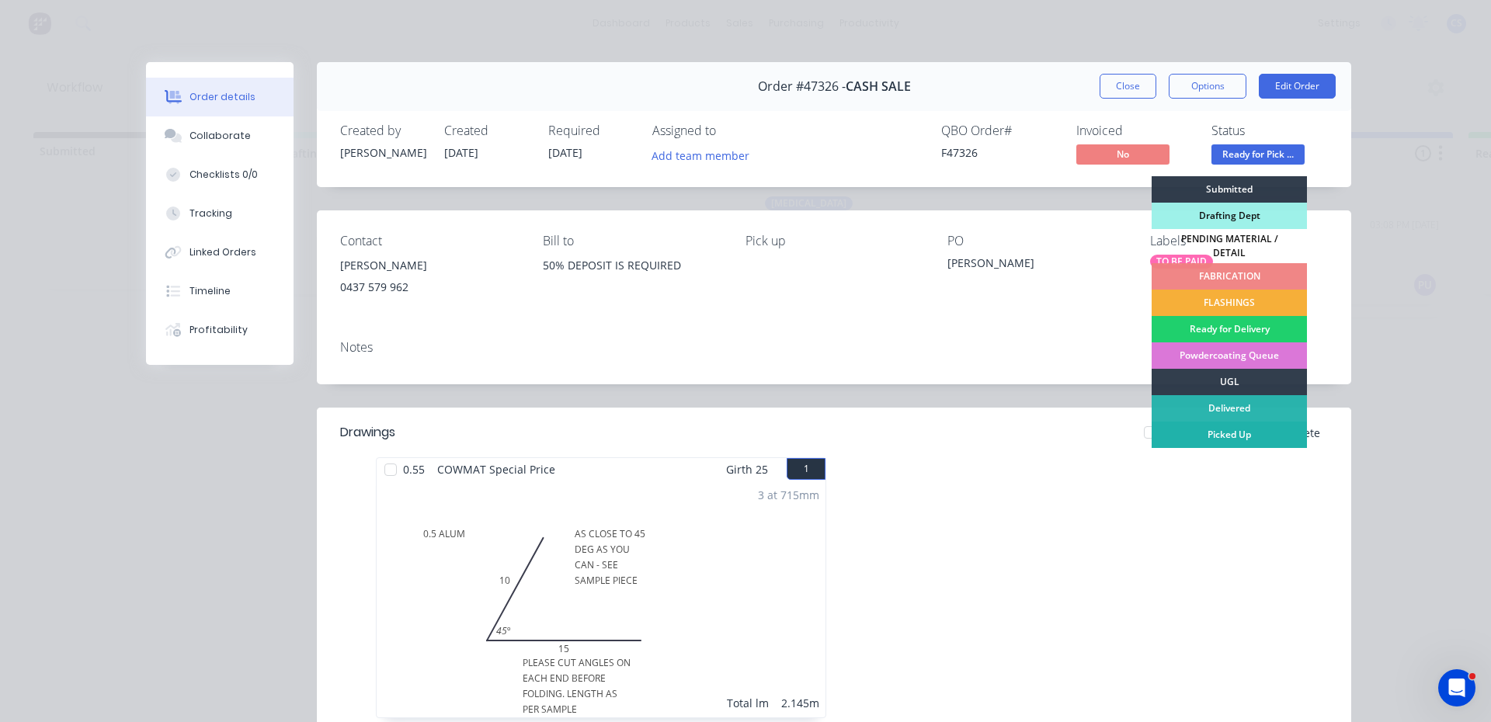
click at [1228, 431] on div "Picked Up" at bounding box center [1228, 435] width 155 height 26
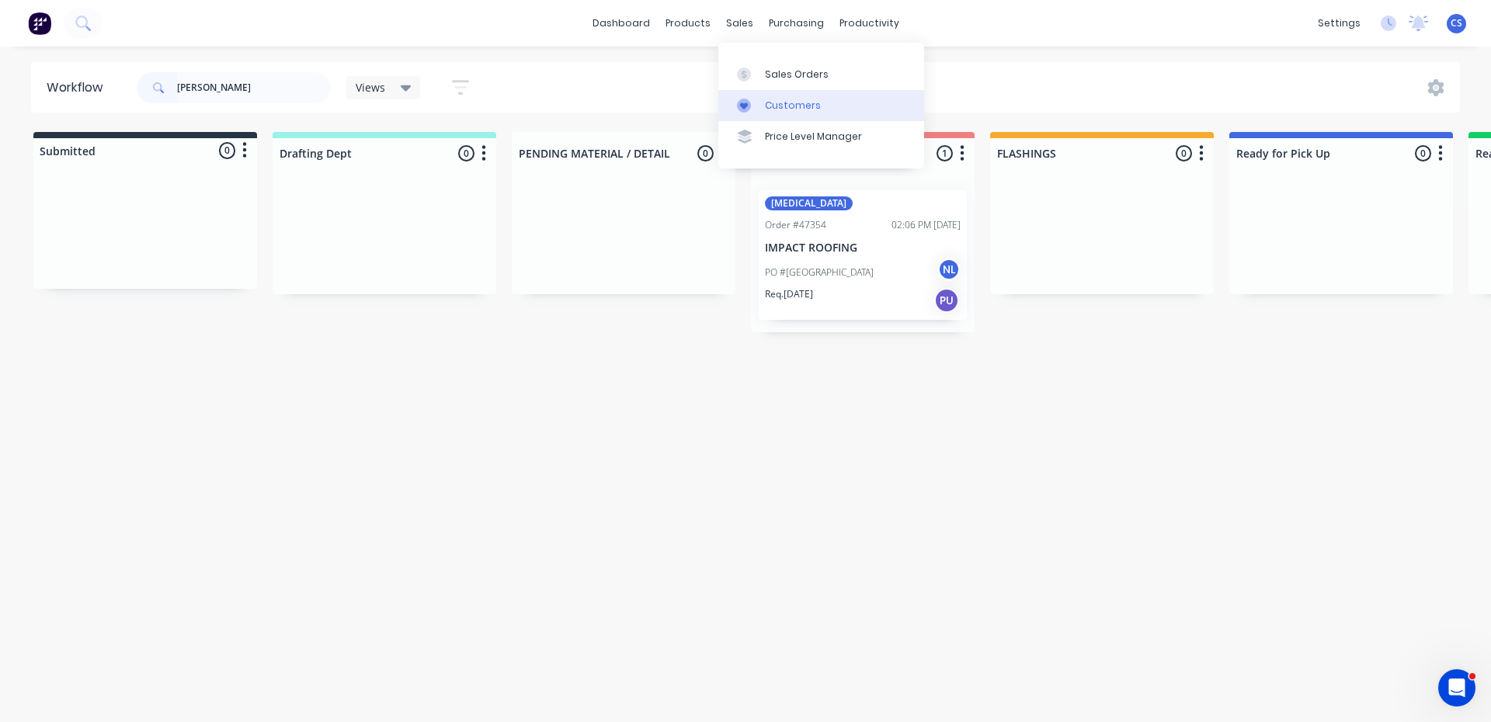
click at [769, 108] on div "Customers" at bounding box center [793, 106] width 56 height 14
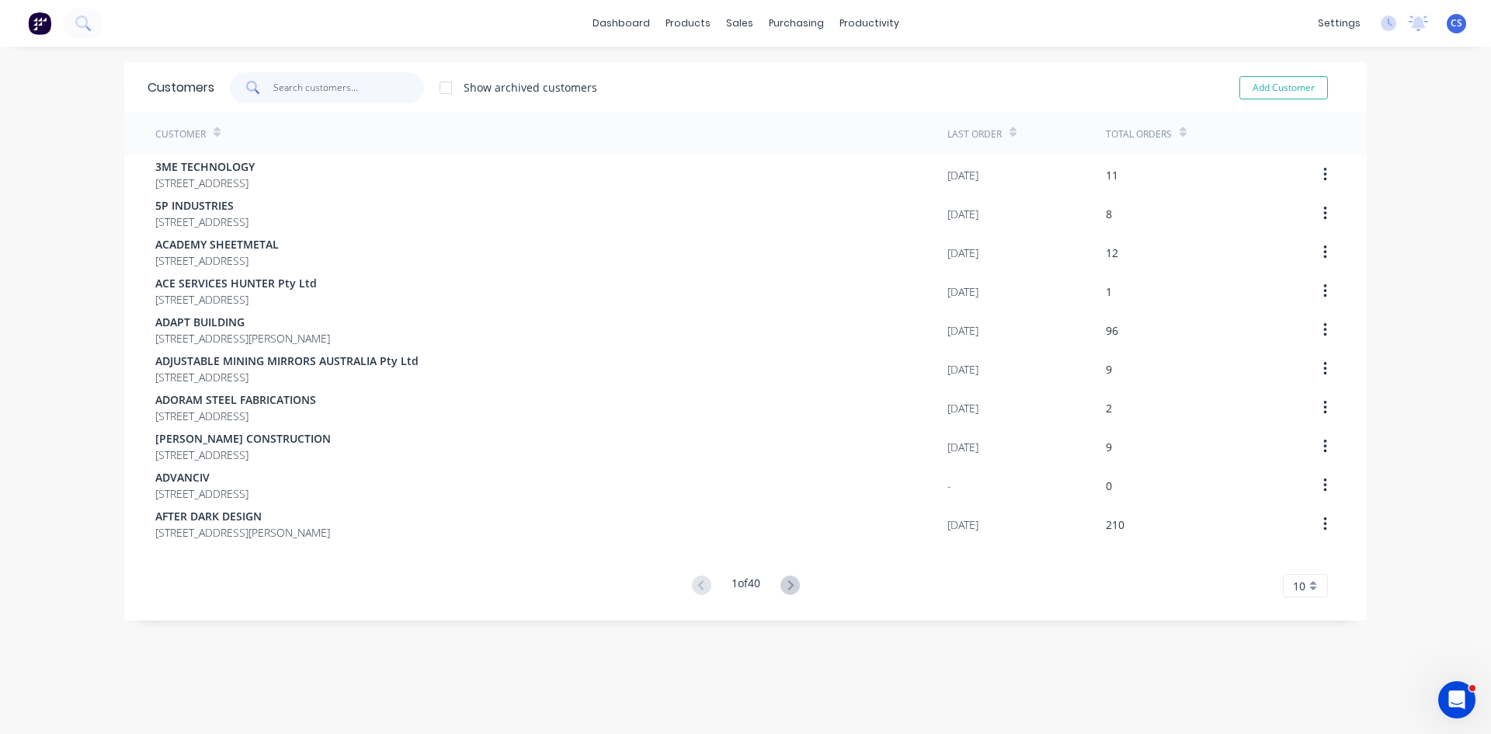
click at [320, 82] on input "text" at bounding box center [348, 87] width 151 height 31
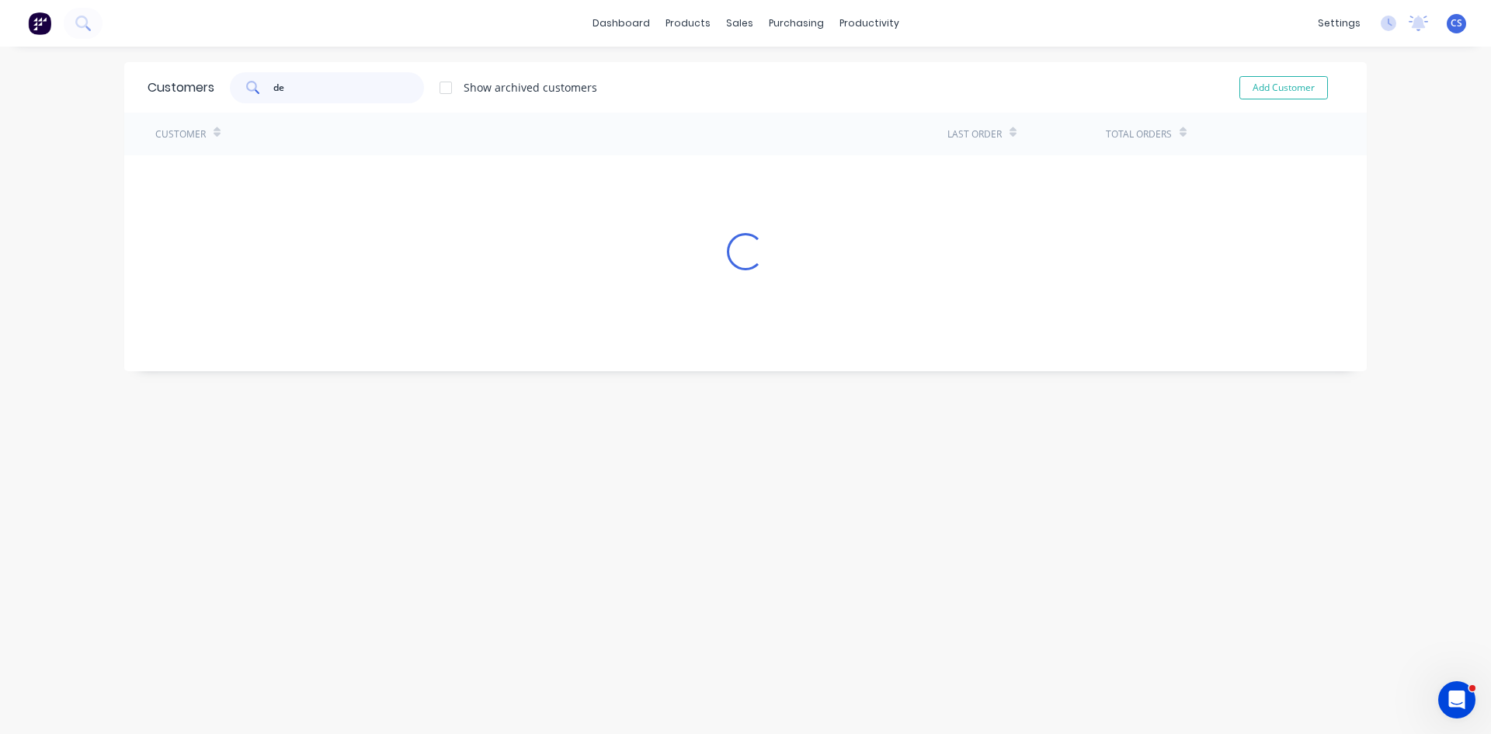
type input "d"
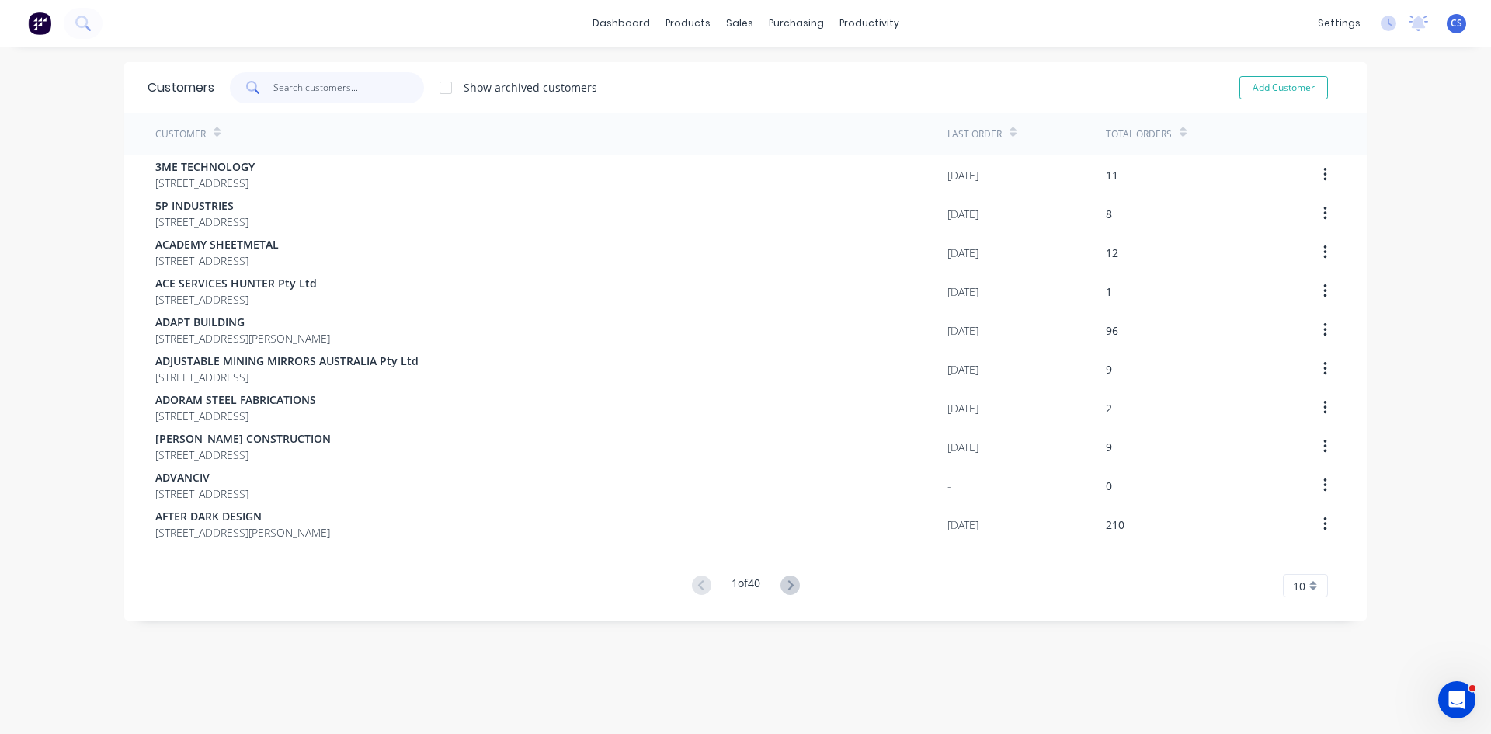
type input "c"
drag, startPoint x: 755, startPoint y: 70, endPoint x: 727, endPoint y: 84, distance: 30.6
click at [755, 70] on link "Sales Orders" at bounding box center [816, 73] width 206 height 31
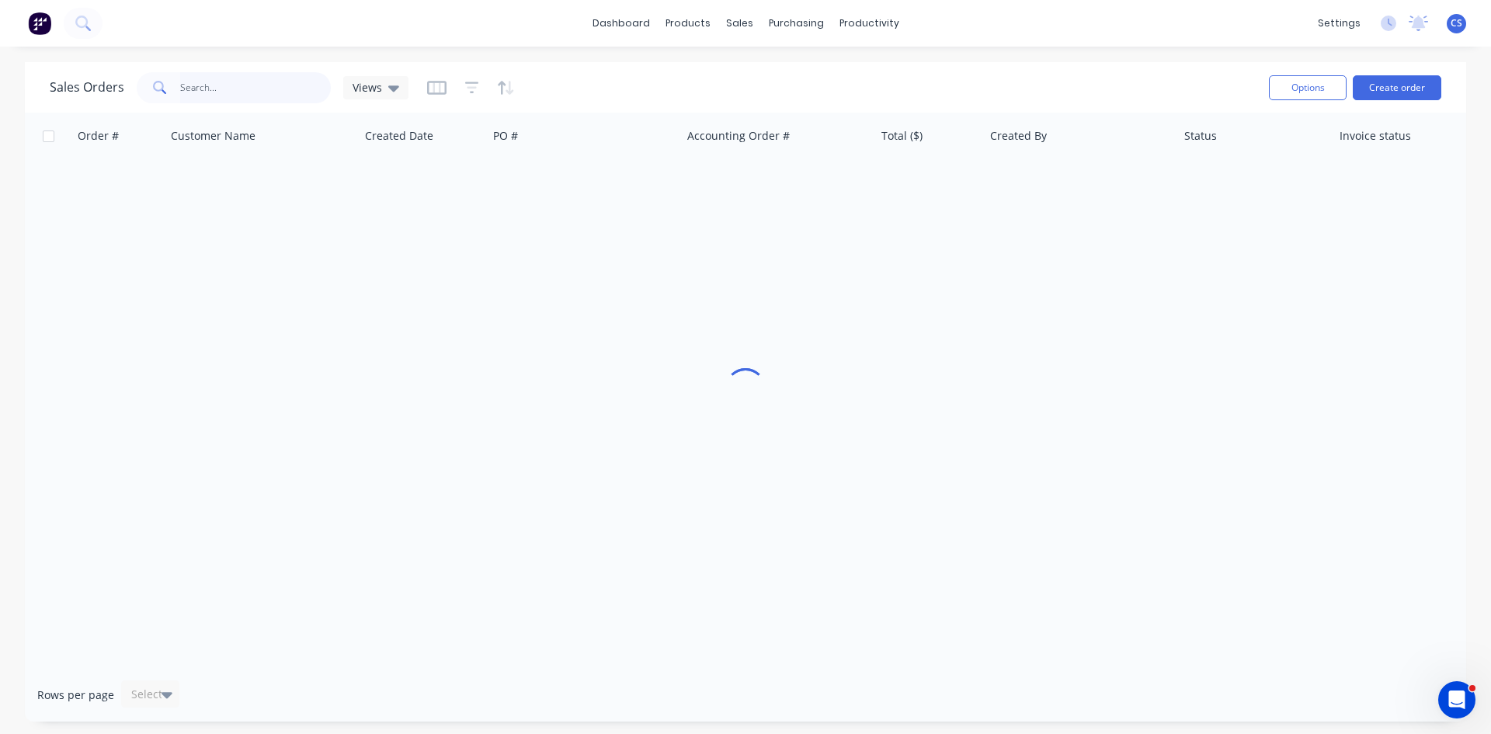
click at [300, 91] on input "text" at bounding box center [255, 87] width 151 height 31
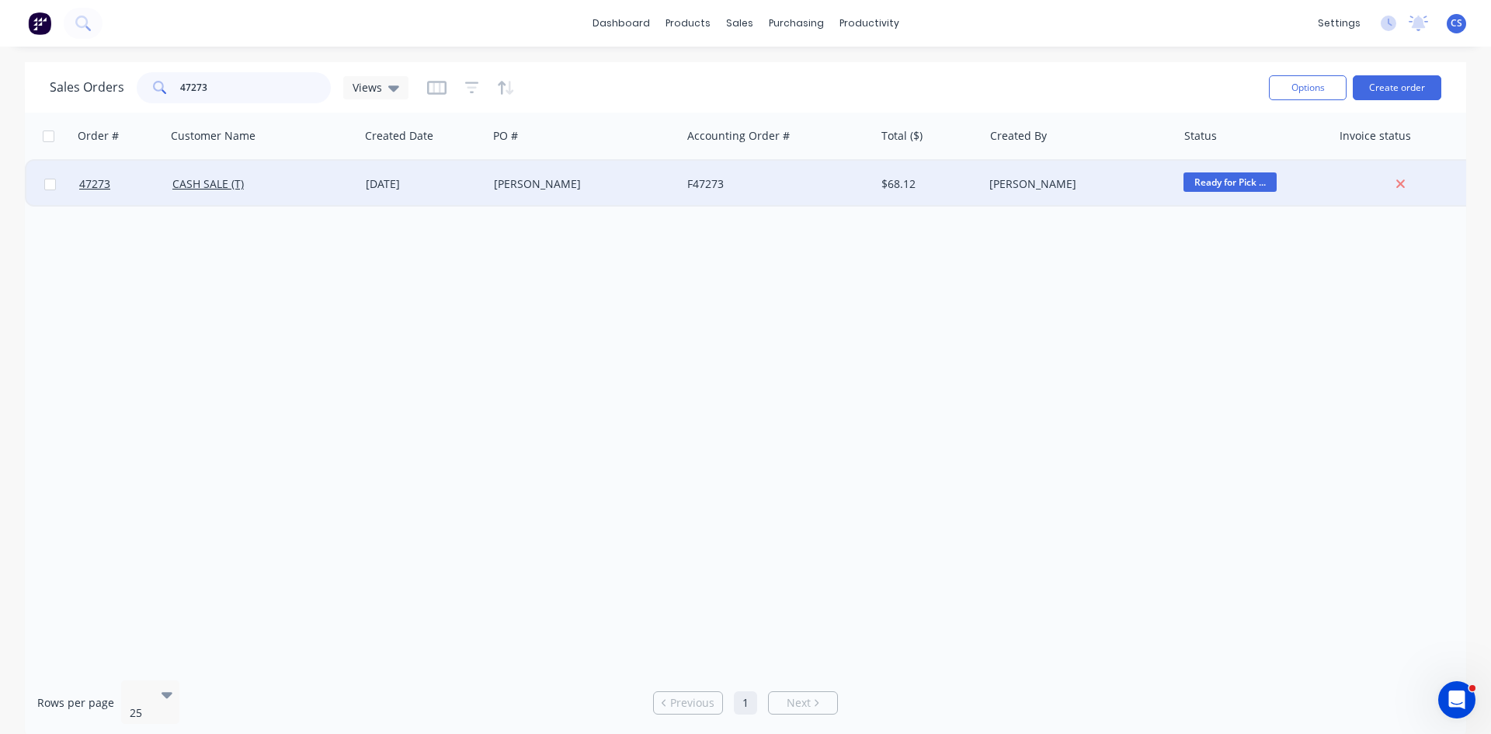
type input "47273"
click at [536, 197] on div "[PERSON_NAME]" at bounding box center [584, 184] width 193 height 47
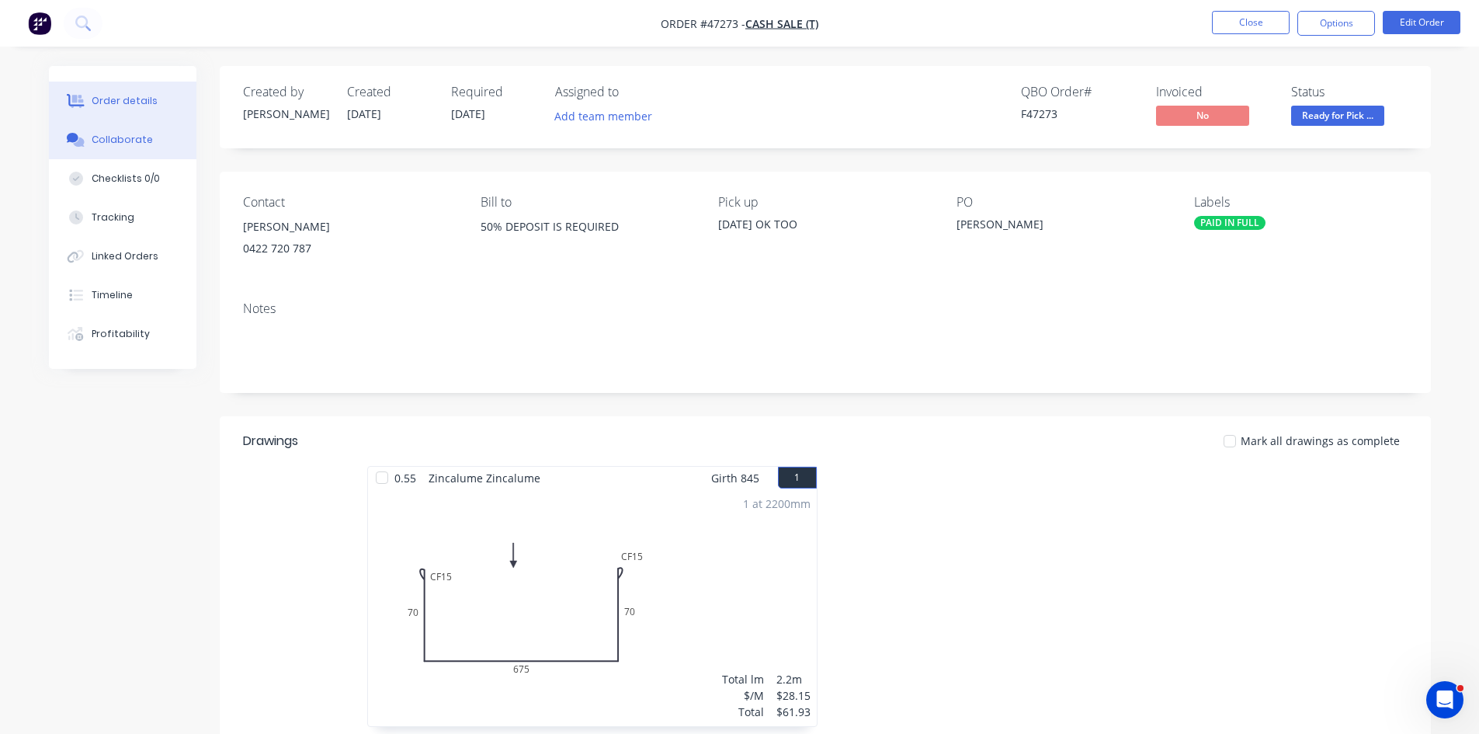
click at [135, 145] on div "Collaborate" at bounding box center [122, 140] width 61 height 14
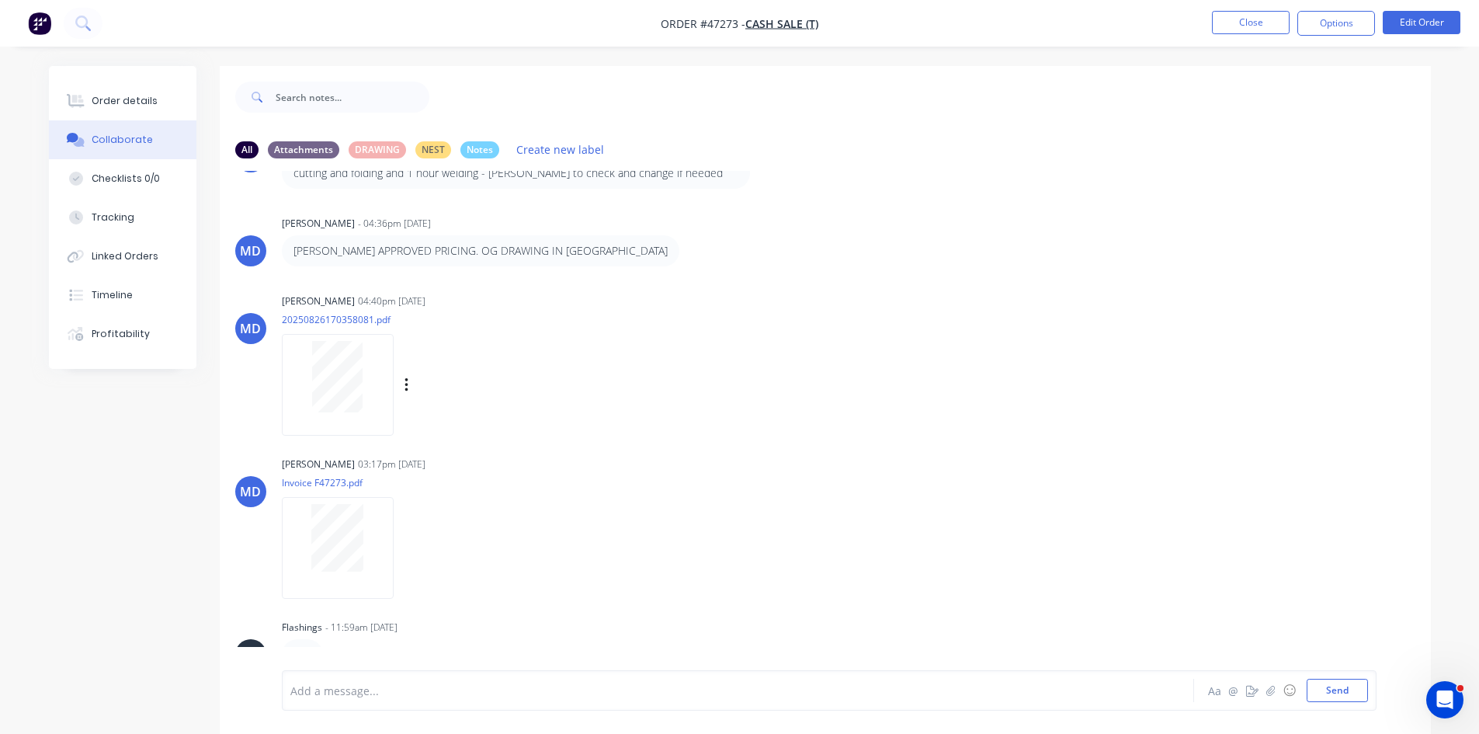
scroll to position [23, 0]
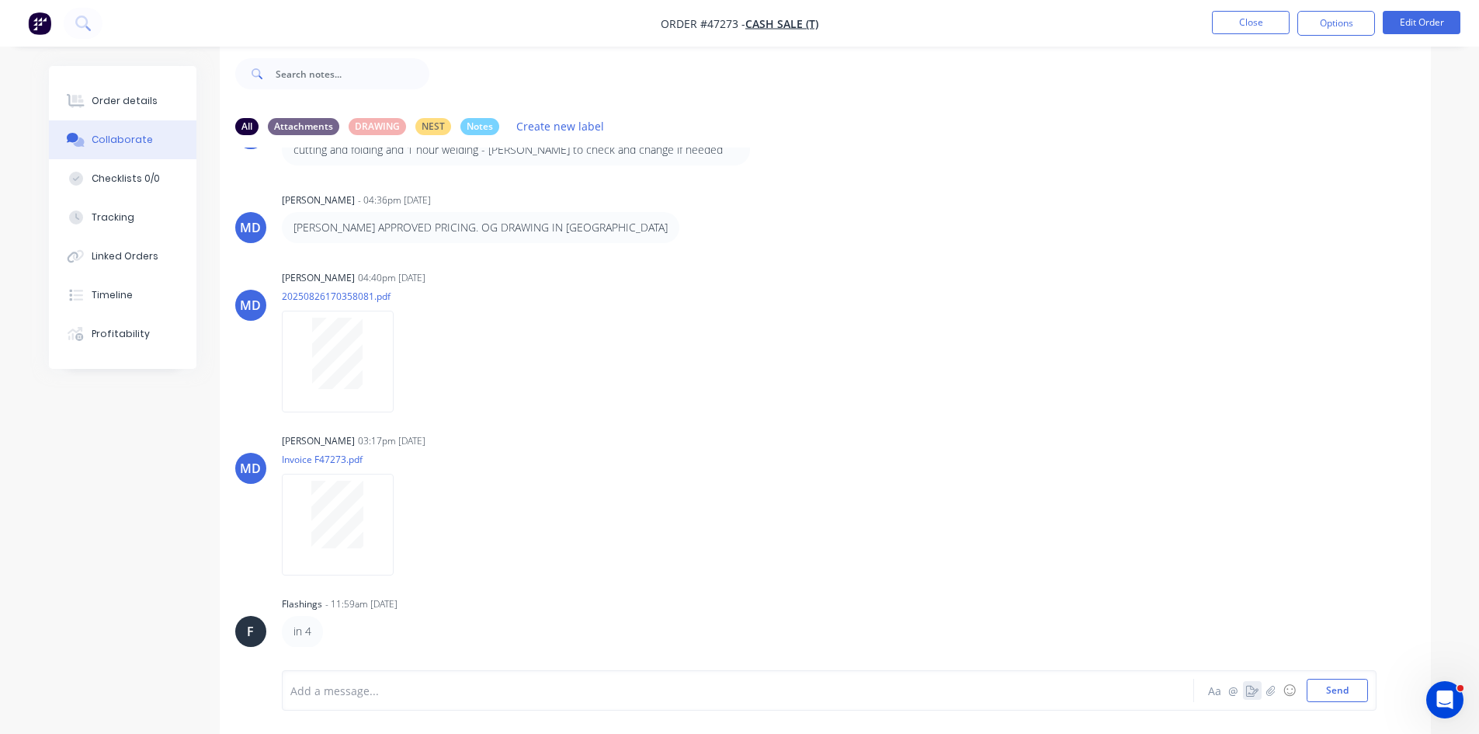
click at [1255, 695] on icon "button" at bounding box center [1252, 690] width 12 height 11
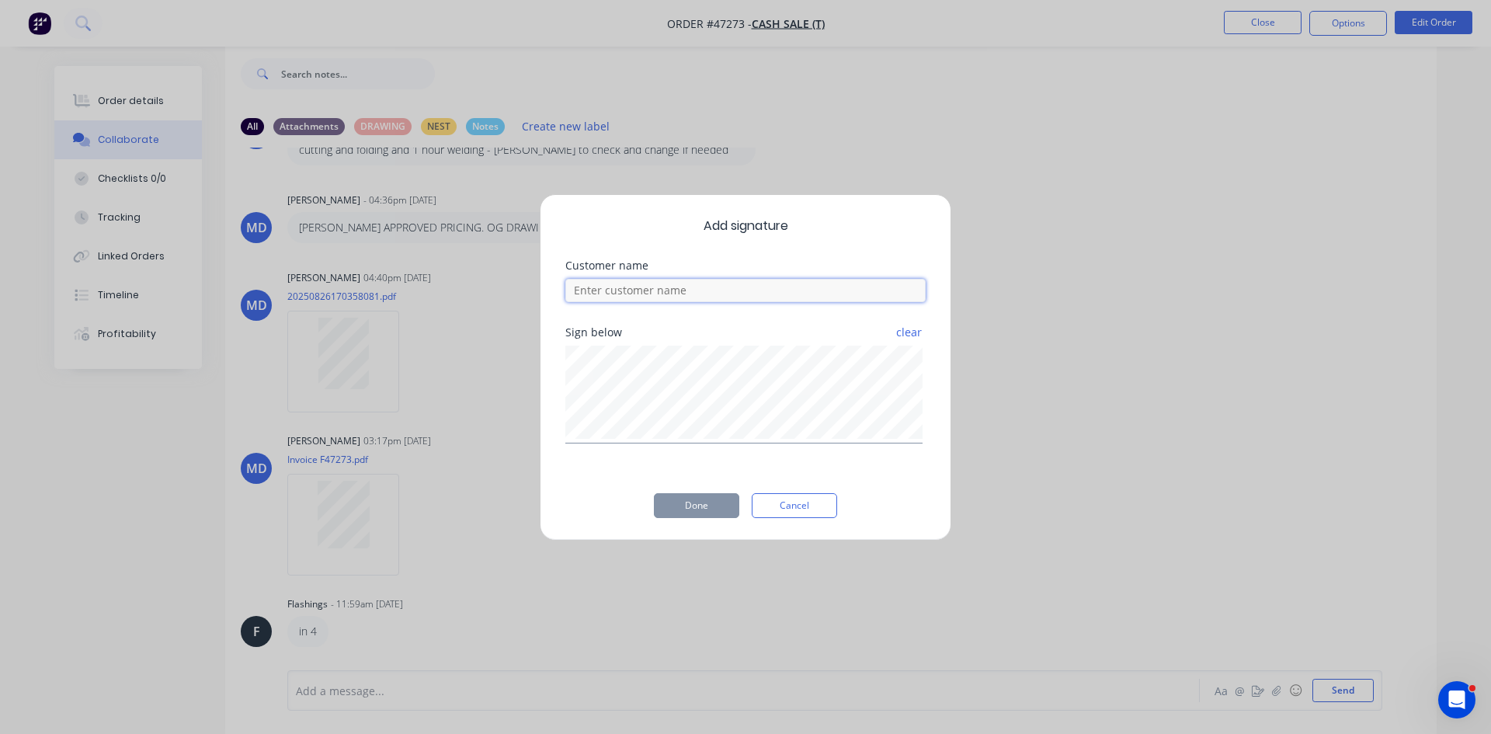
click at [727, 291] on input at bounding box center [745, 290] width 360 height 23
type input "[PERSON_NAME]"
click at [686, 335] on div "Sign below" at bounding box center [745, 332] width 360 height 11
click at [699, 514] on button "Done" at bounding box center [696, 505] width 85 height 25
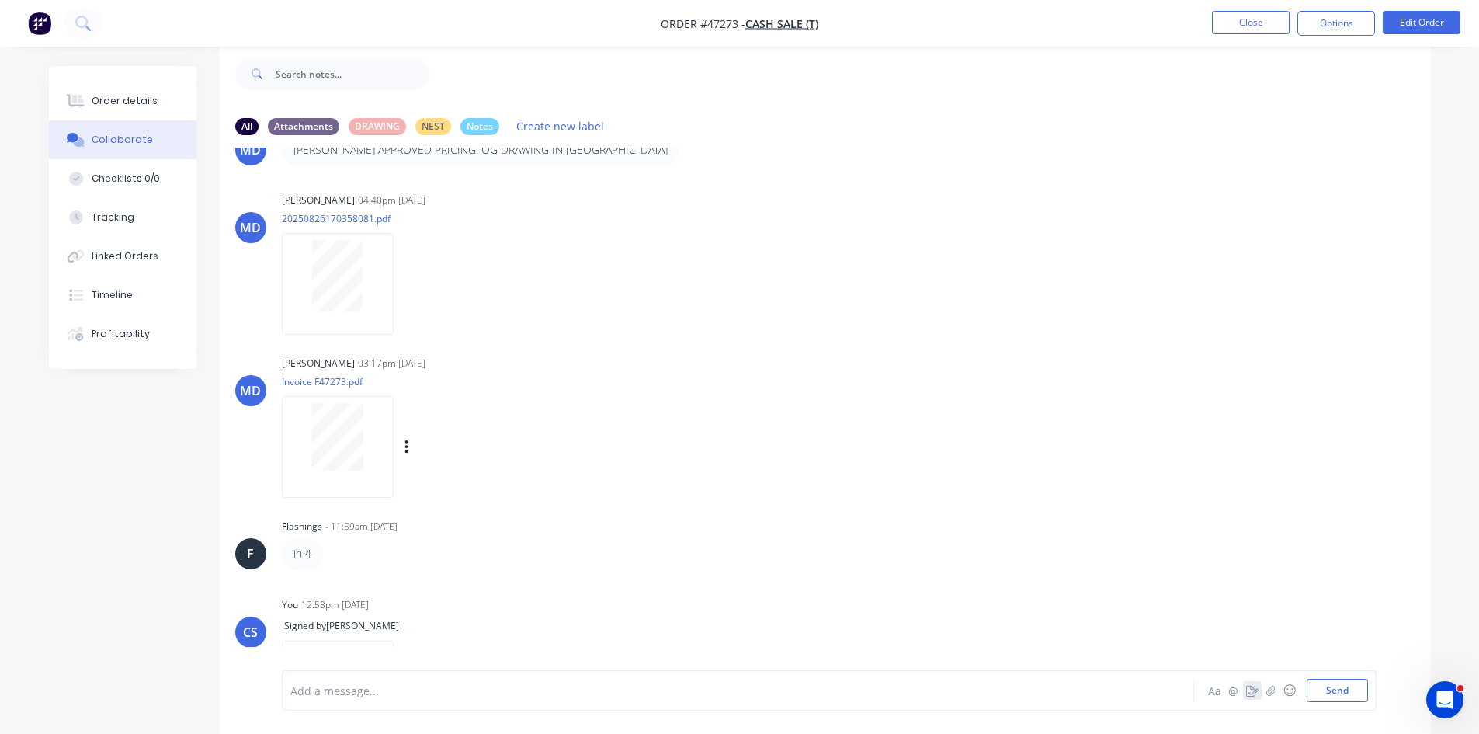
scroll to position [258, 0]
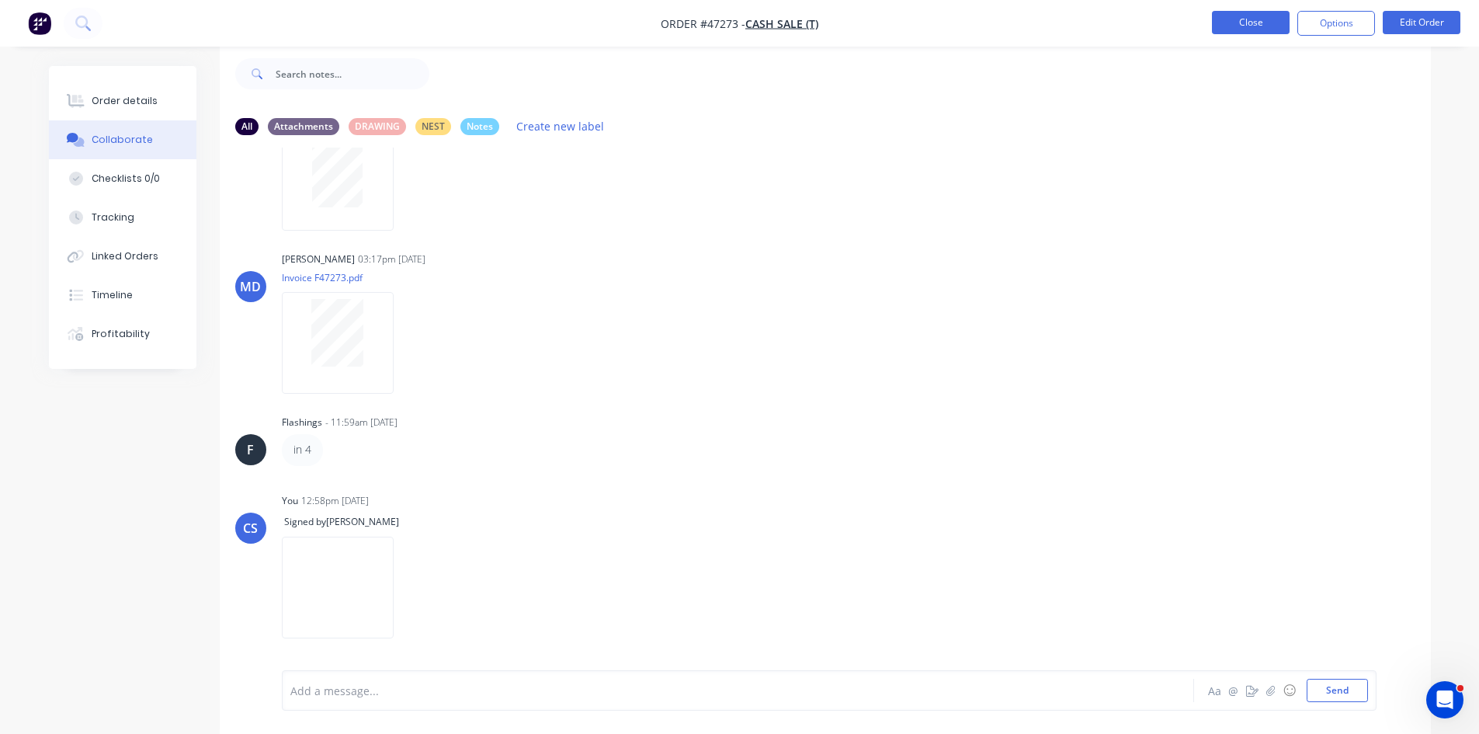
click at [1264, 24] on button "Close" at bounding box center [1251, 22] width 78 height 23
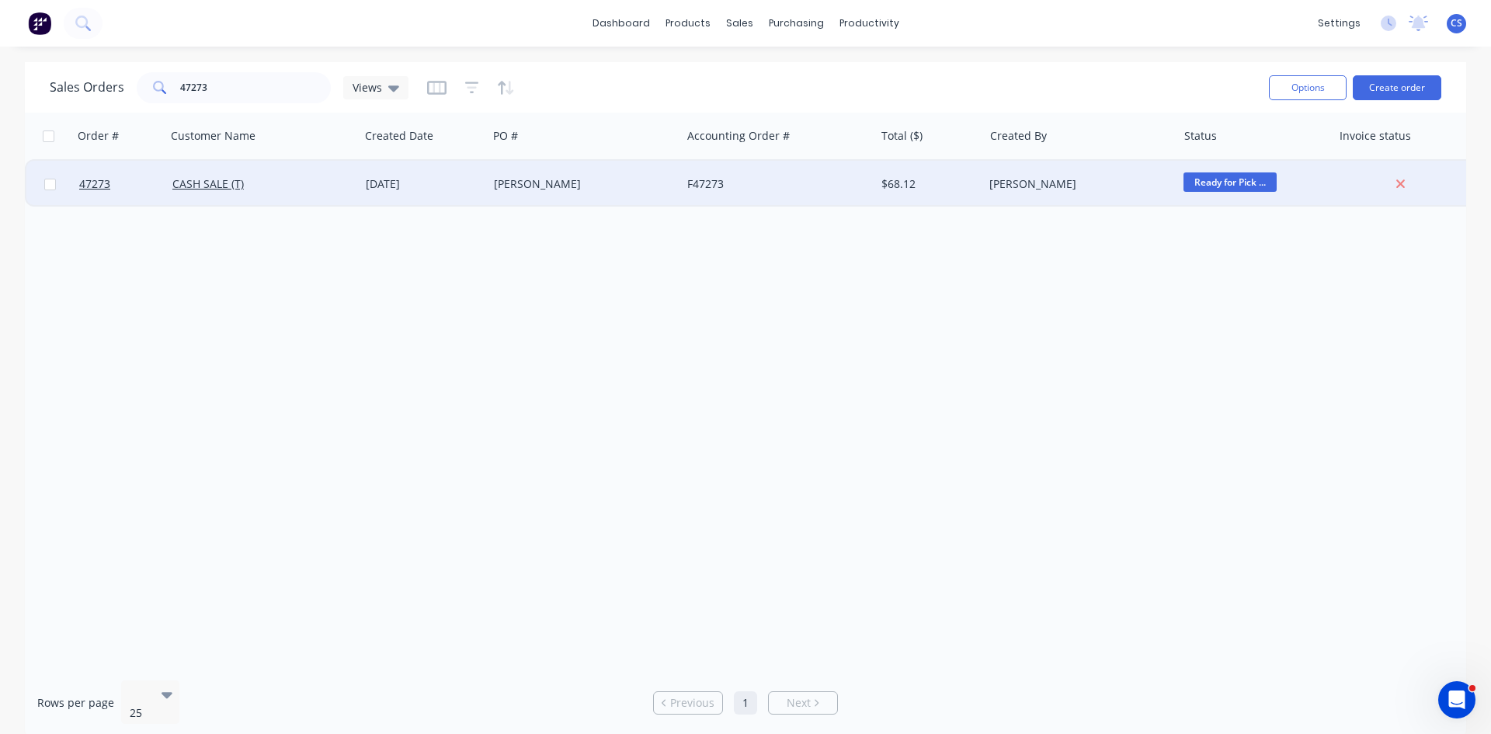
click at [950, 196] on div "$68.12" at bounding box center [929, 184] width 109 height 47
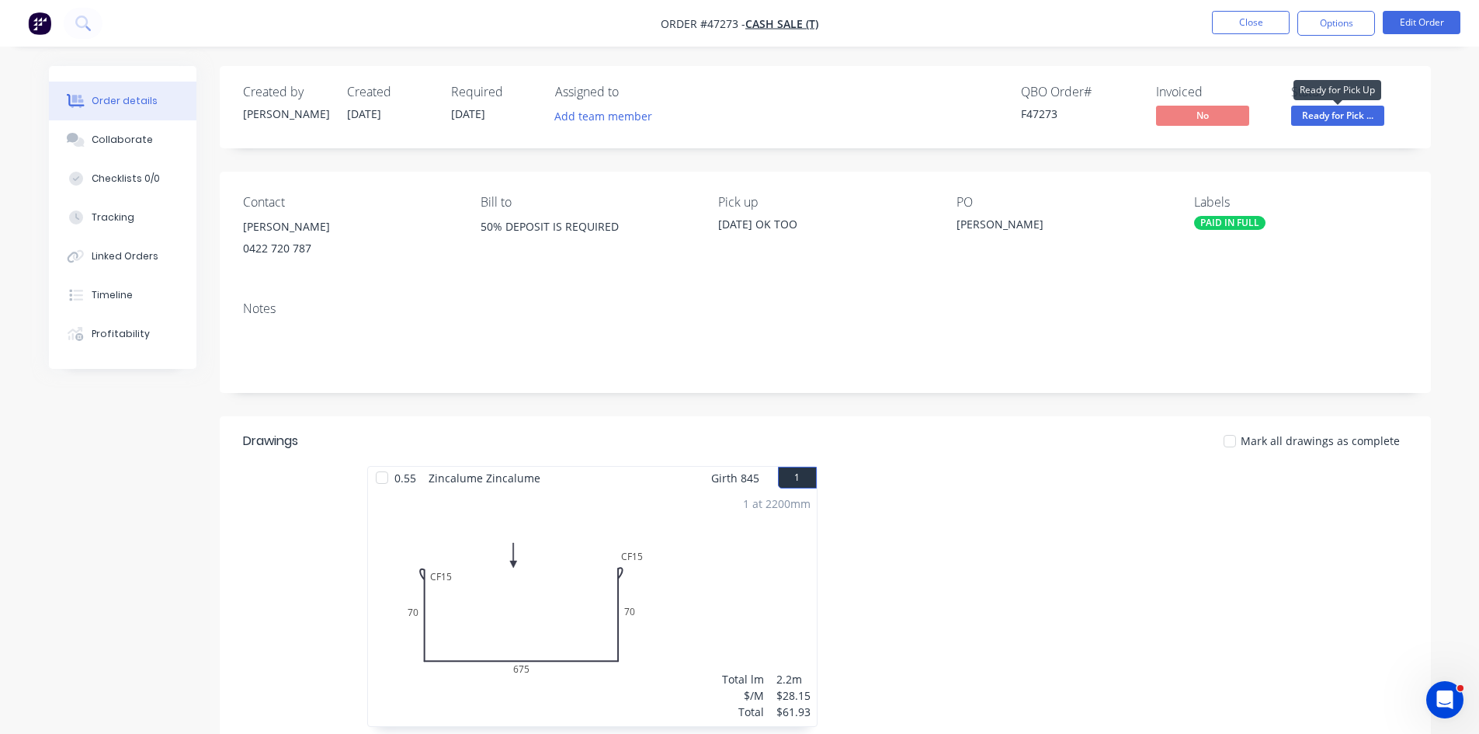
click at [1311, 110] on span "Ready for Pick ..." at bounding box center [1337, 115] width 93 height 19
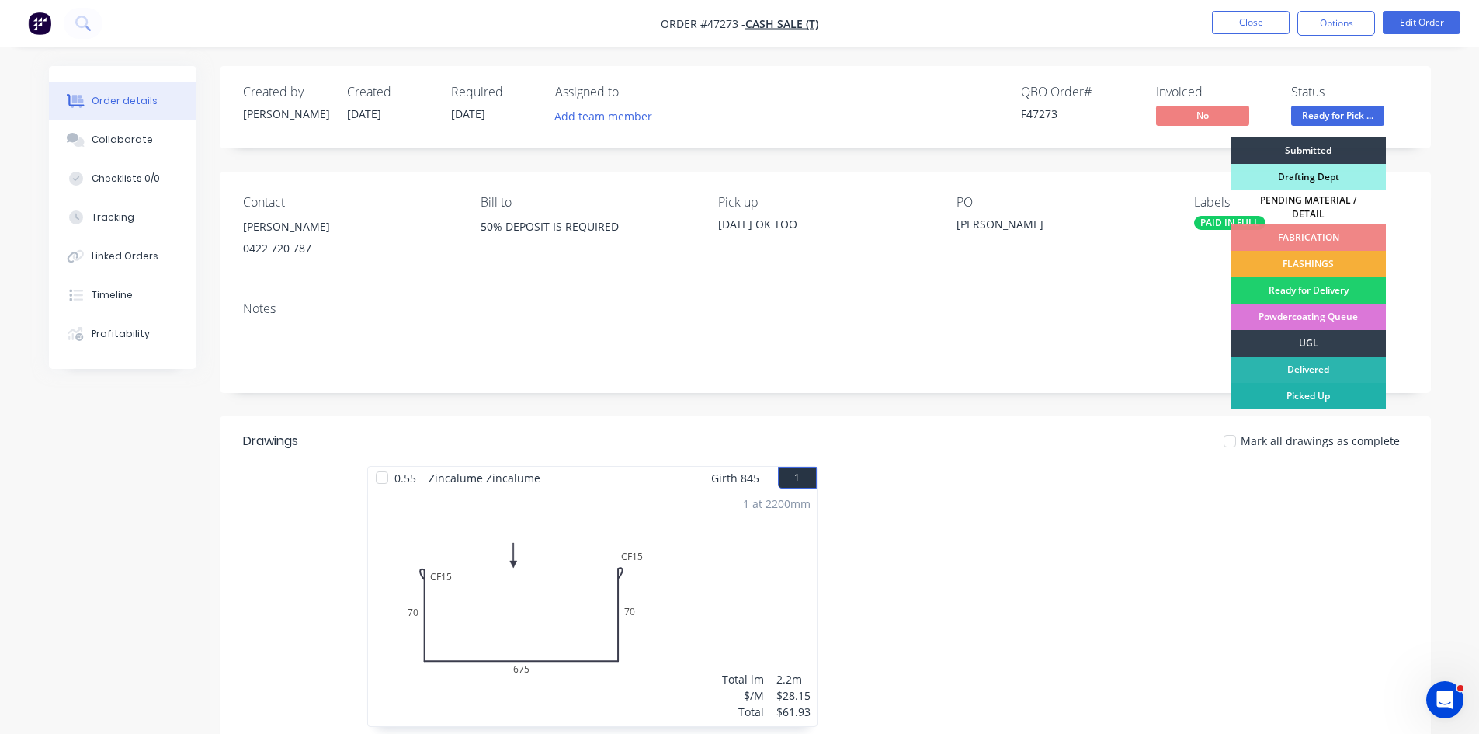
click at [1301, 384] on div "Picked Up" at bounding box center [1308, 396] width 155 height 26
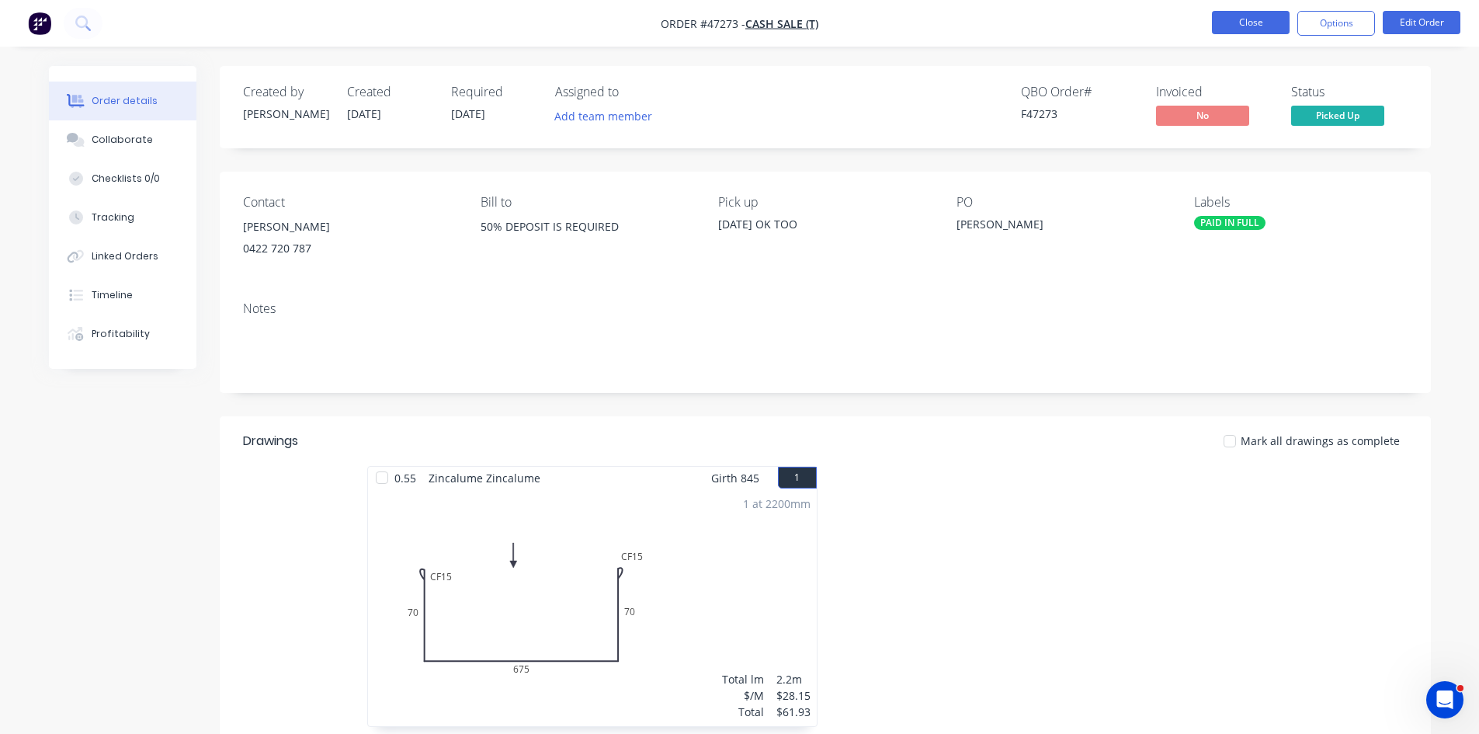
click at [1255, 32] on button "Close" at bounding box center [1251, 22] width 78 height 23
